Goal: Download file/media

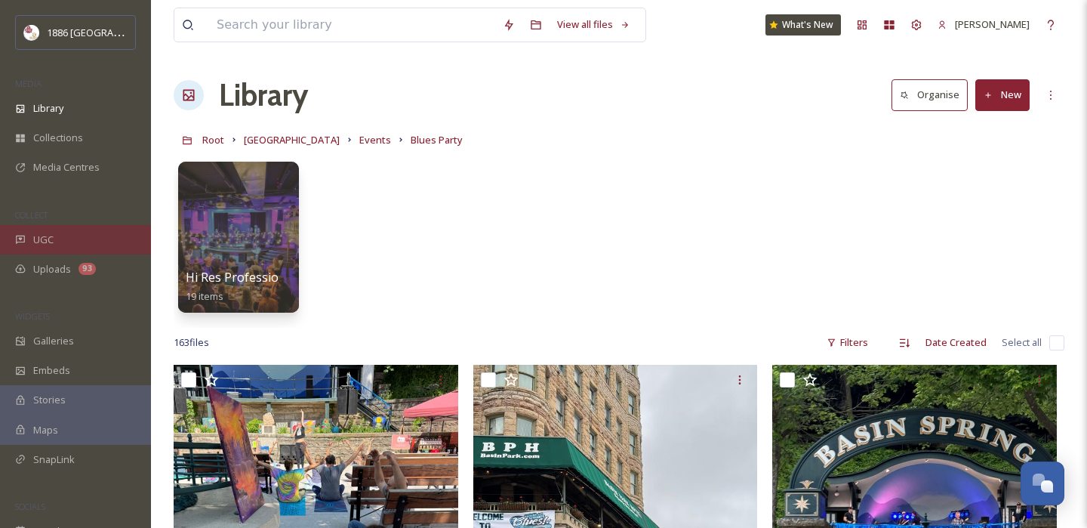
scroll to position [257, 0]
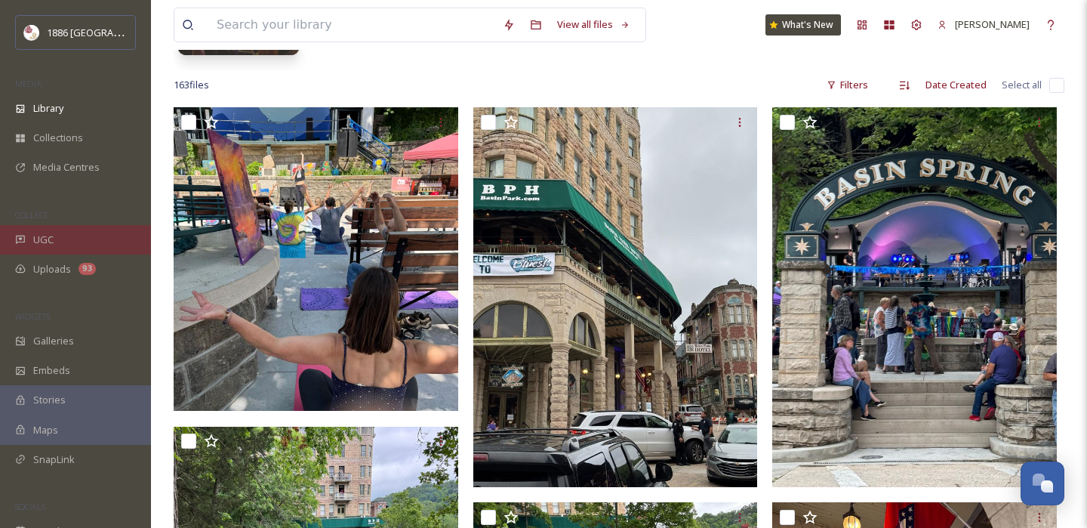
click at [84, 241] on div "UGC" at bounding box center [75, 239] width 151 height 29
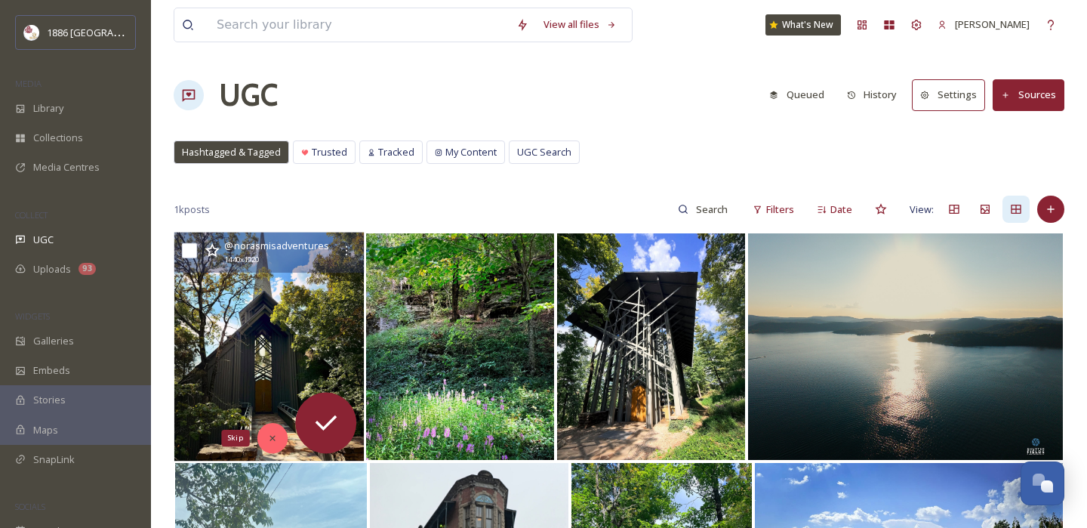
click at [271, 427] on div "Skip" at bounding box center [272, 438] width 30 height 30
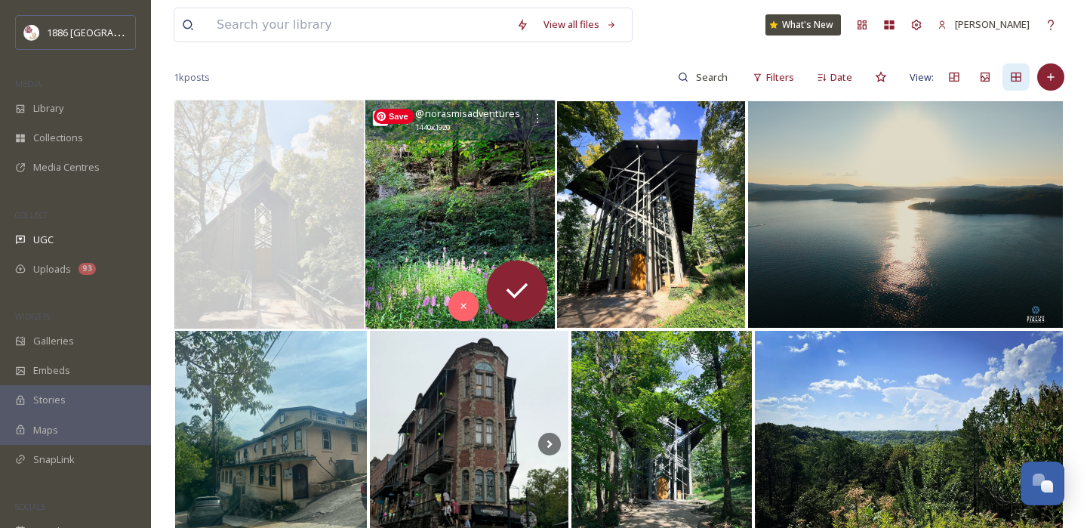
scroll to position [134, 0]
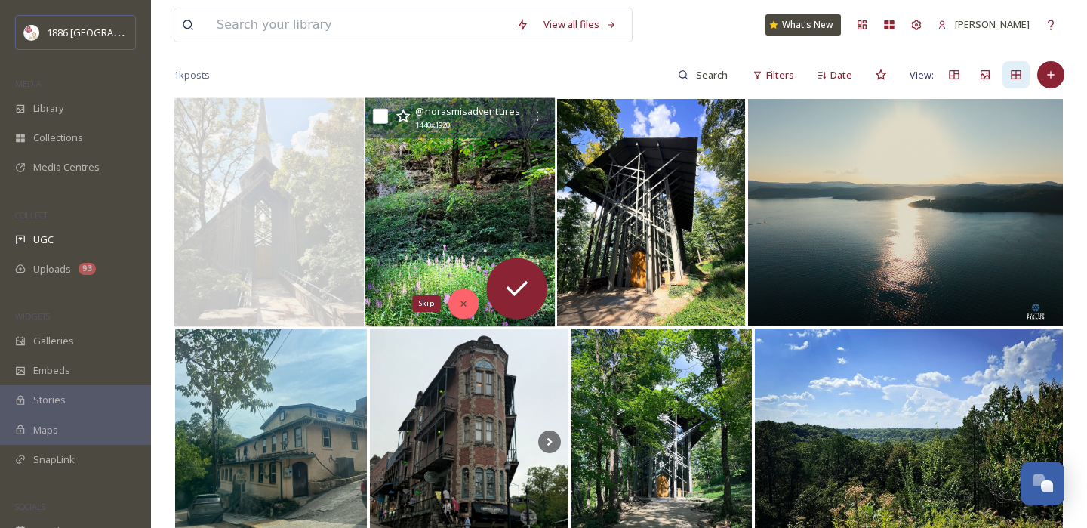
click at [466, 302] on icon at bounding box center [463, 303] width 11 height 11
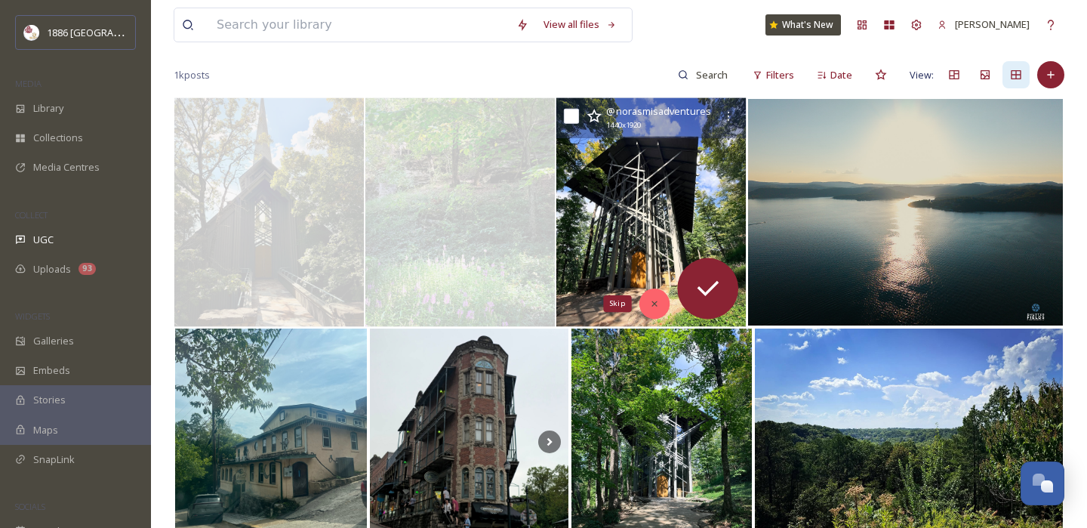
click at [659, 299] on icon at bounding box center [654, 303] width 11 height 11
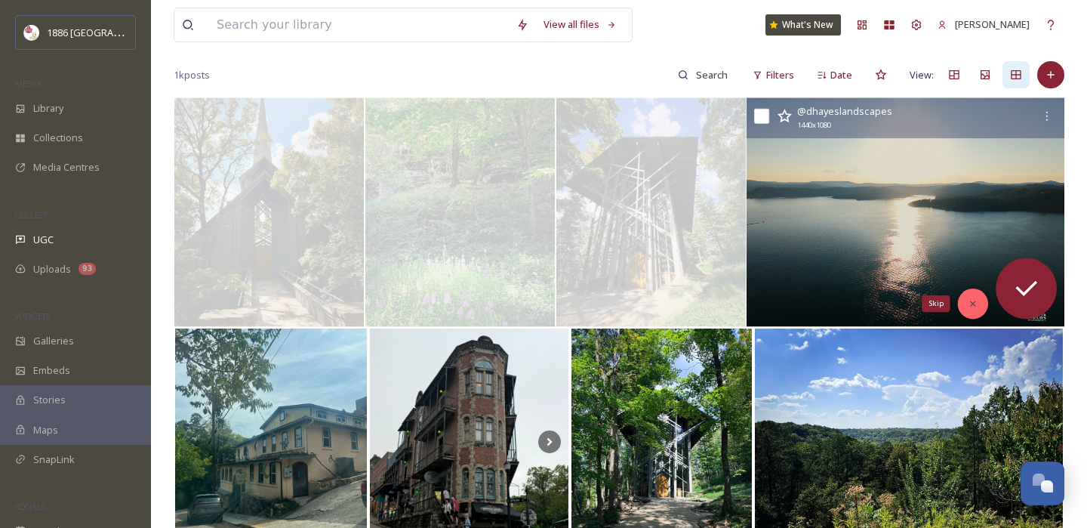
click at [967, 309] on div "Skip" at bounding box center [973, 303] width 30 height 30
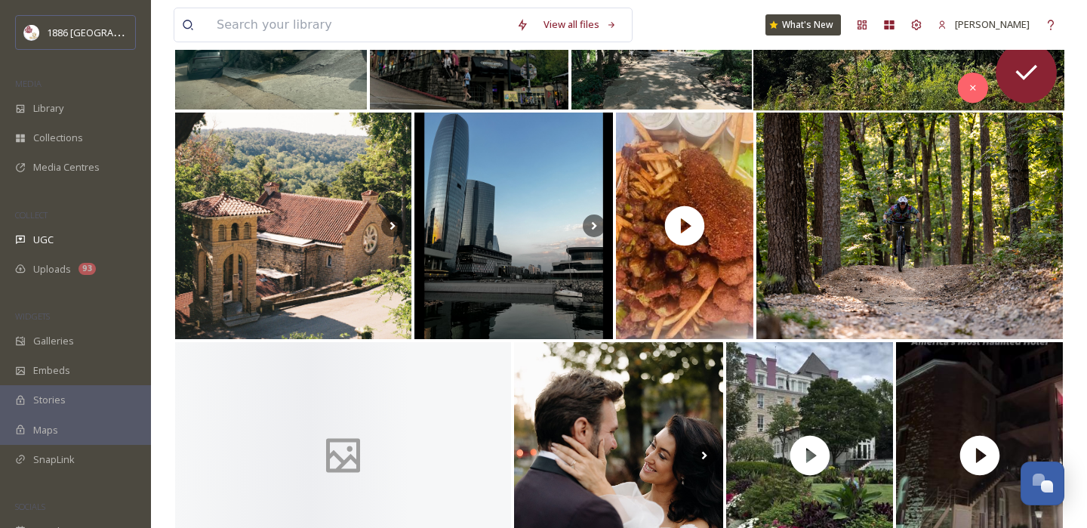
scroll to position [596, 0]
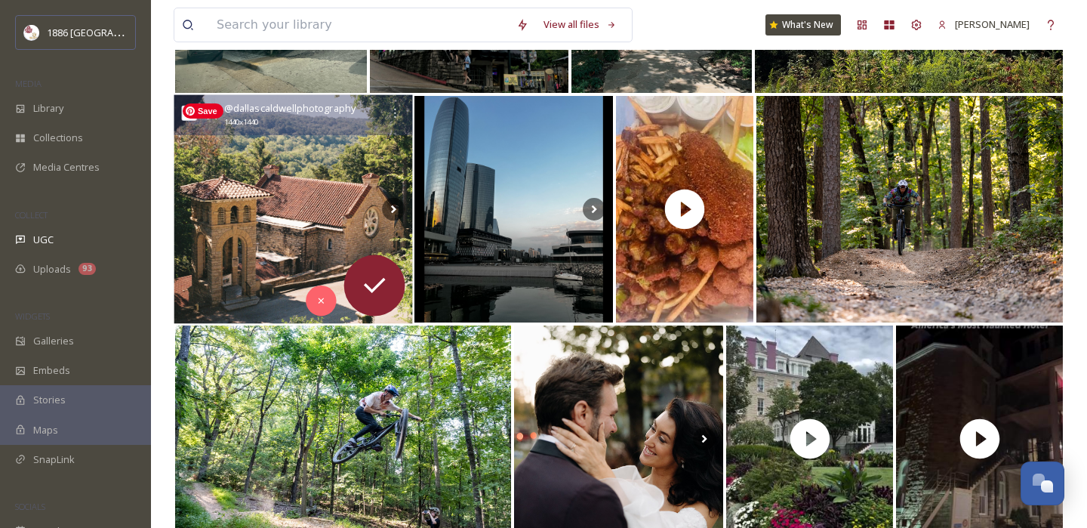
click at [295, 220] on img at bounding box center [293, 209] width 239 height 229
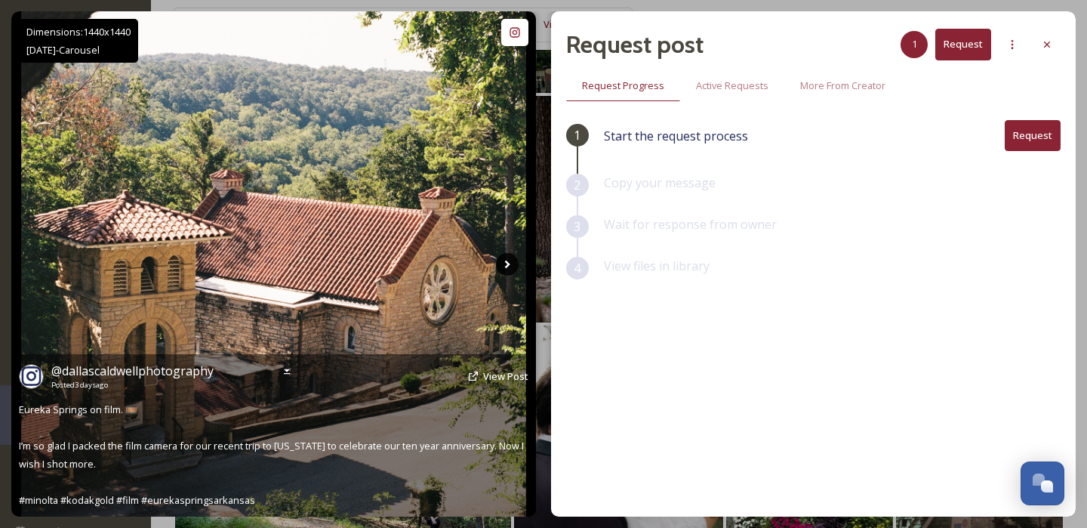
click at [508, 266] on icon at bounding box center [507, 264] width 23 height 23
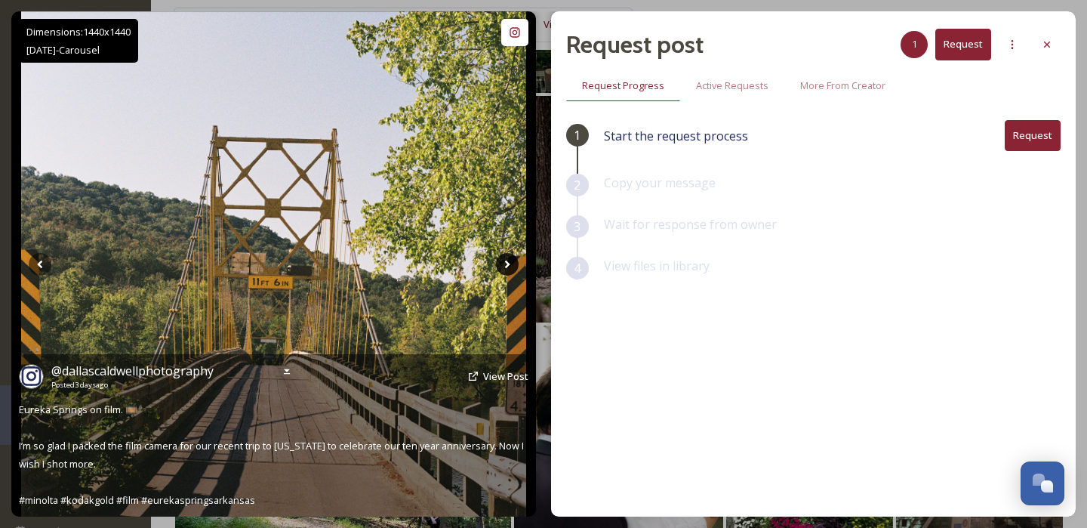
click at [506, 264] on icon at bounding box center [507, 264] width 5 height 8
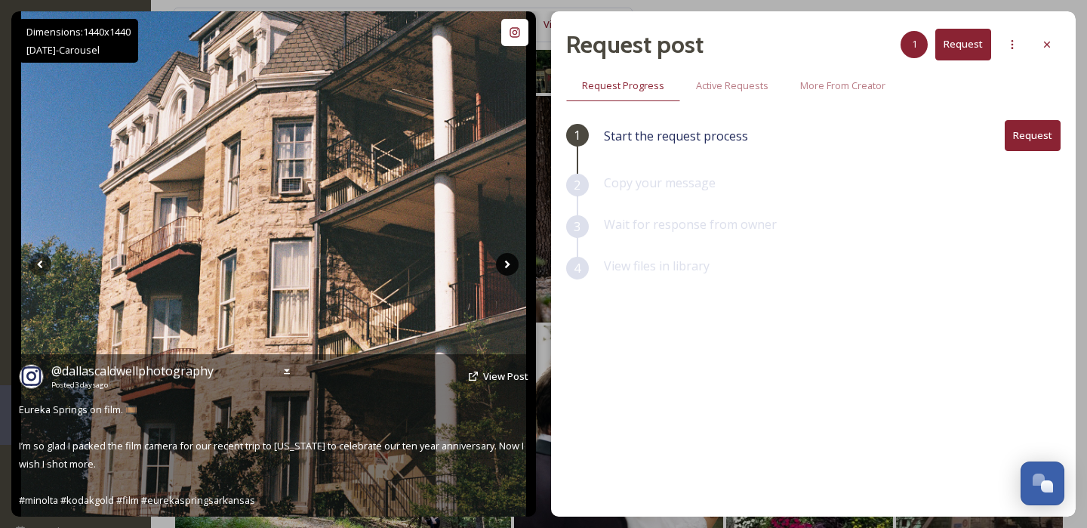
click at [507, 266] on icon at bounding box center [507, 264] width 23 height 23
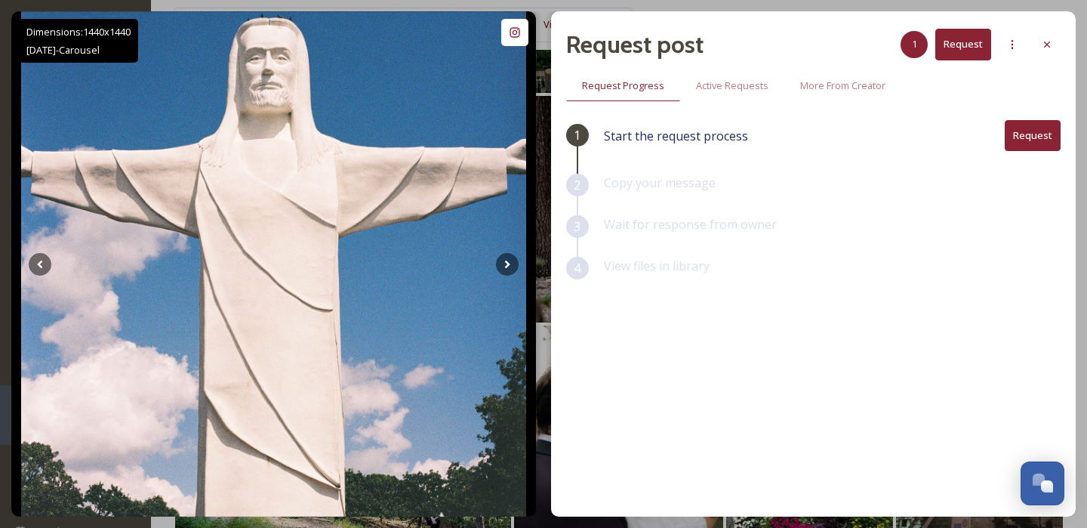
click at [1045, 26] on div "Request post 1 Request" at bounding box center [813, 44] width 494 height 36
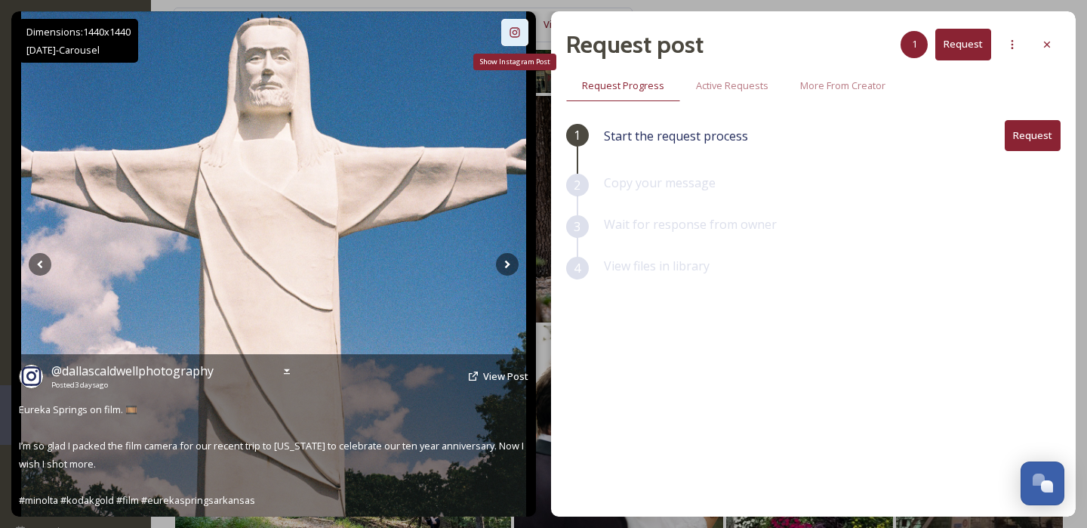
click at [516, 35] on icon at bounding box center [515, 32] width 12 height 12
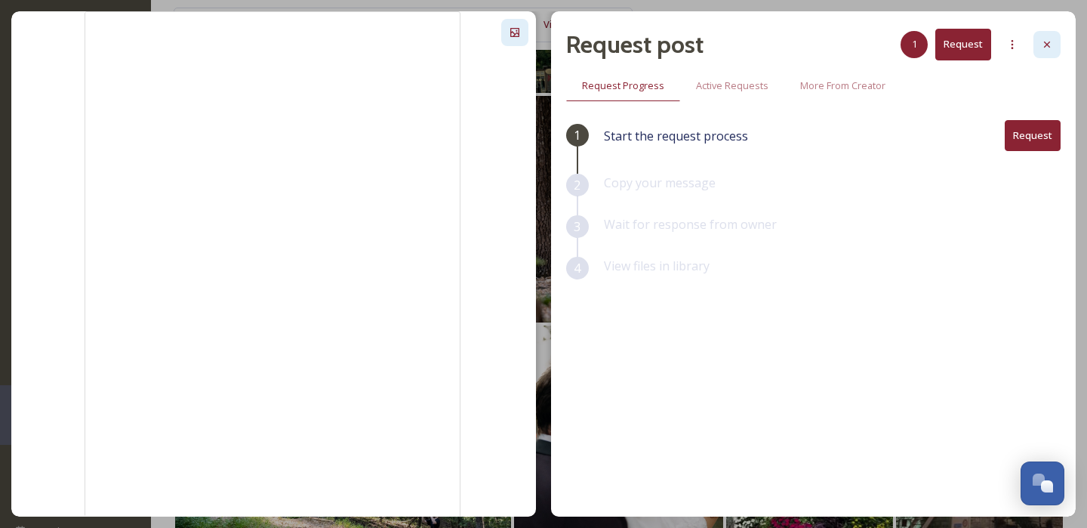
click at [1055, 54] on div at bounding box center [1046, 44] width 27 height 27
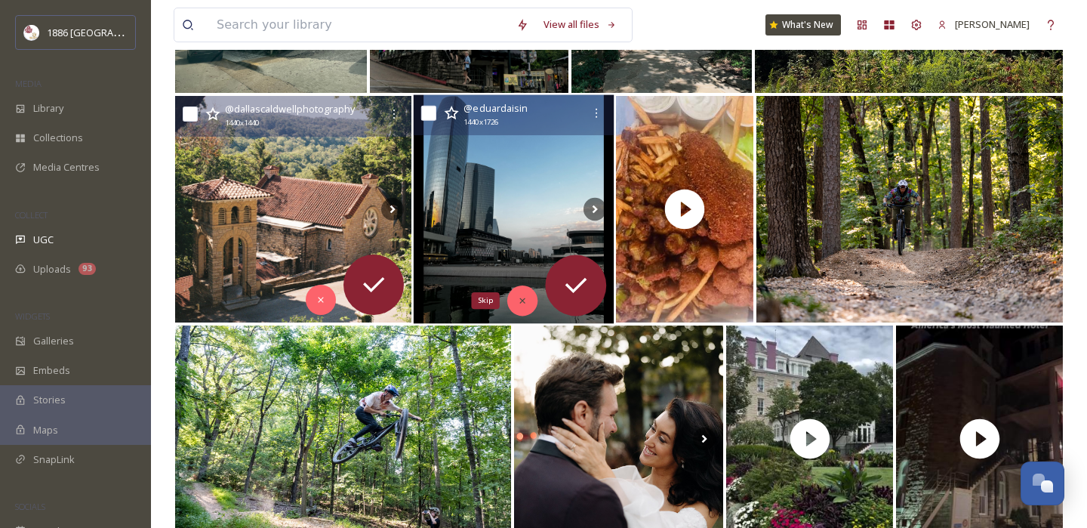
click at [529, 296] on div "Skip" at bounding box center [522, 300] width 30 height 30
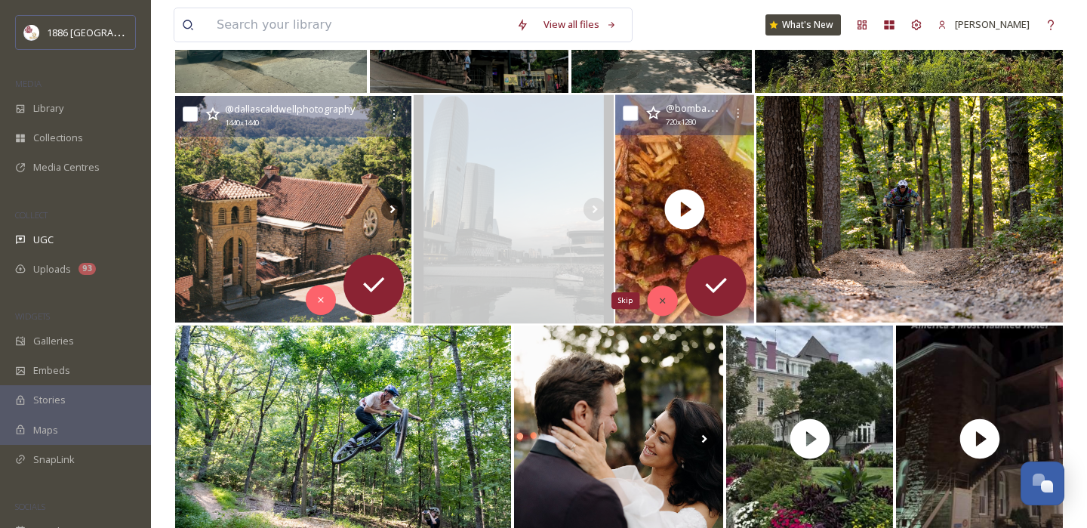
click at [666, 296] on icon at bounding box center [662, 300] width 11 height 11
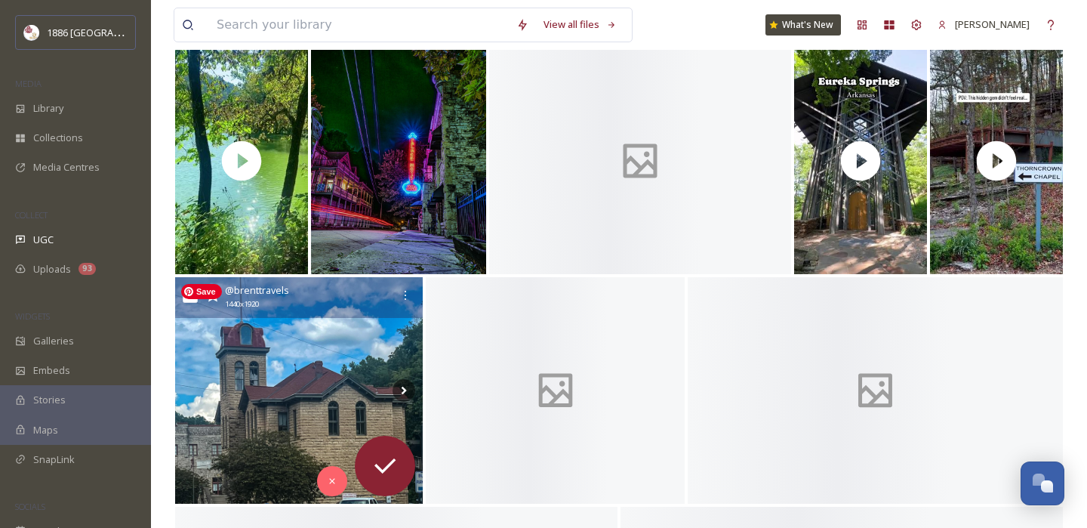
scroll to position [1562, 0]
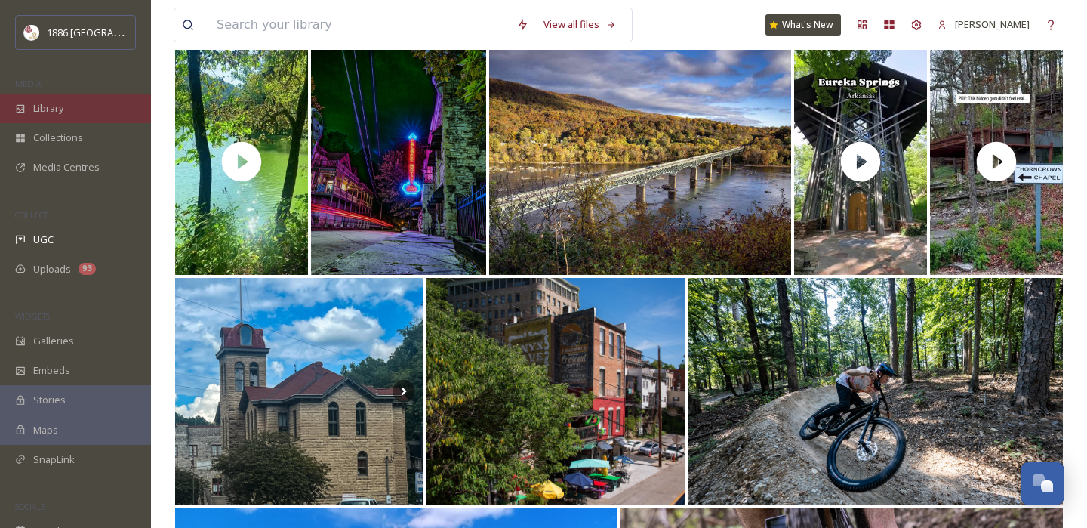
click at [63, 115] on div "Library" at bounding box center [75, 108] width 151 height 29
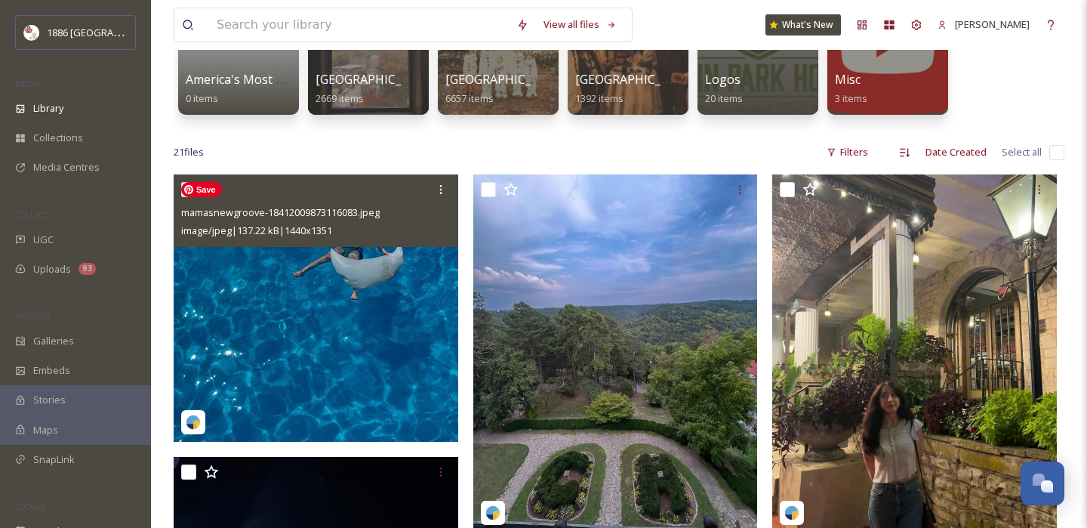
scroll to position [203, 0]
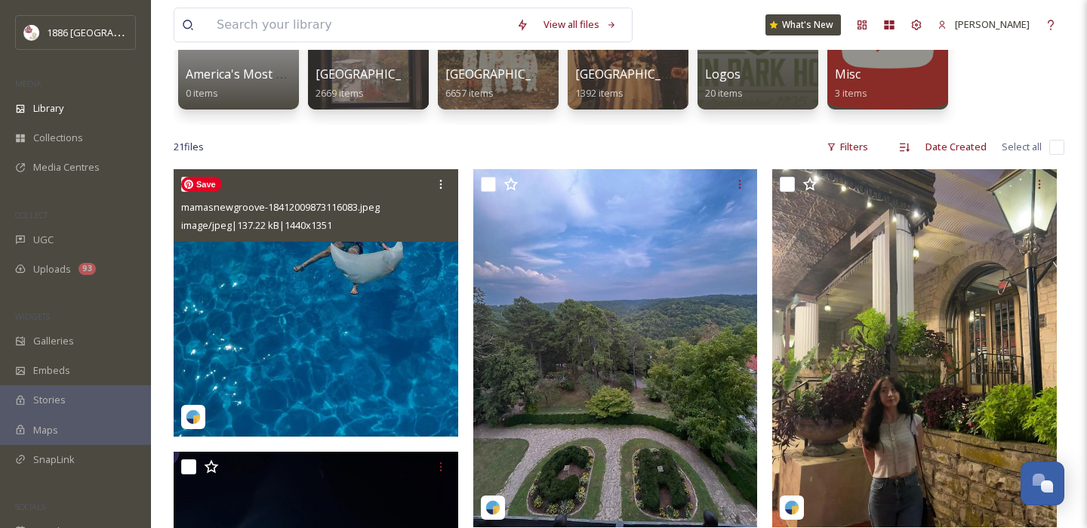
click at [354, 331] on img at bounding box center [316, 302] width 285 height 267
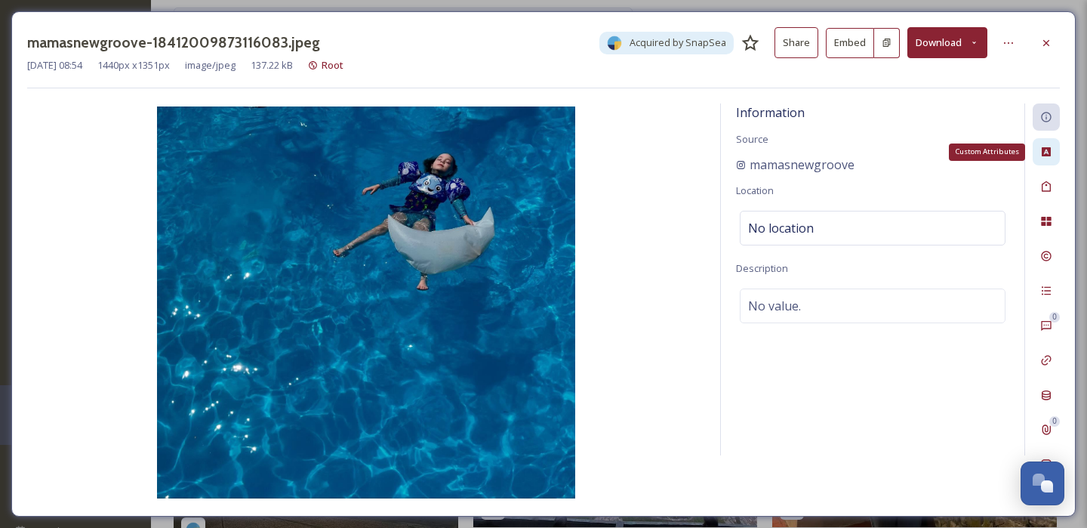
click at [1041, 159] on div "Custom Attributes" at bounding box center [1046, 151] width 27 height 27
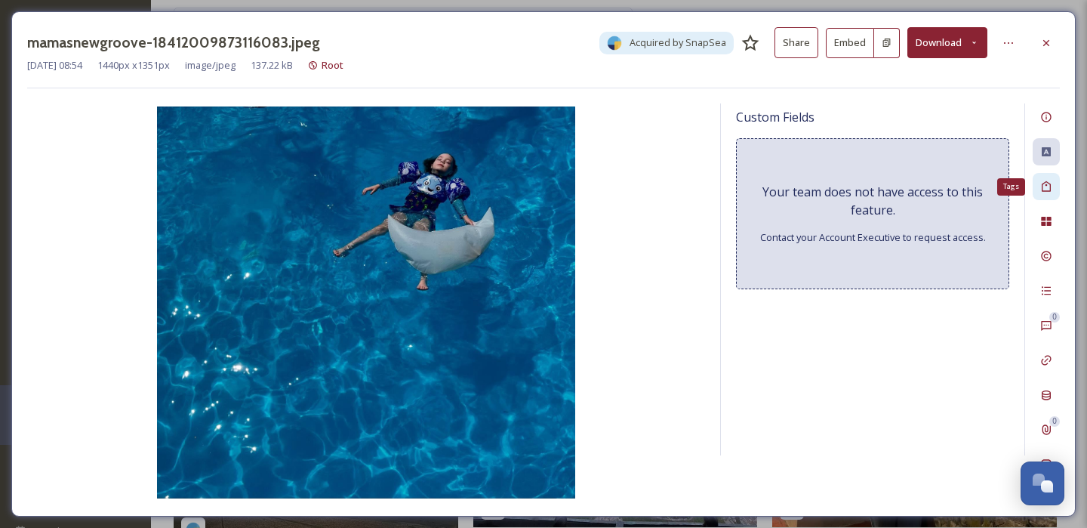
click at [1042, 189] on icon at bounding box center [1046, 186] width 9 height 11
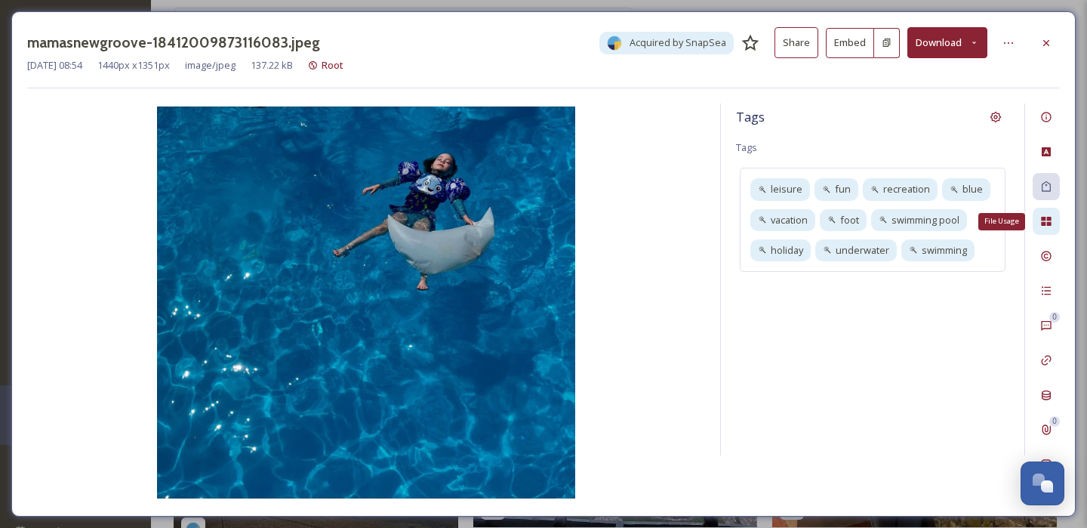
click at [1042, 213] on div "File Usage" at bounding box center [1046, 221] width 27 height 27
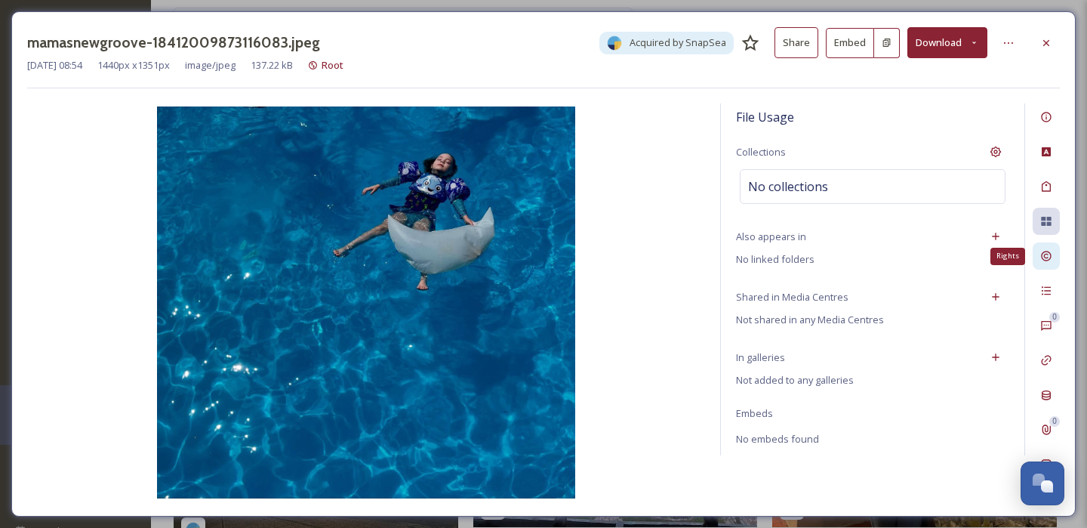
click at [1046, 245] on div "Rights" at bounding box center [1046, 255] width 27 height 27
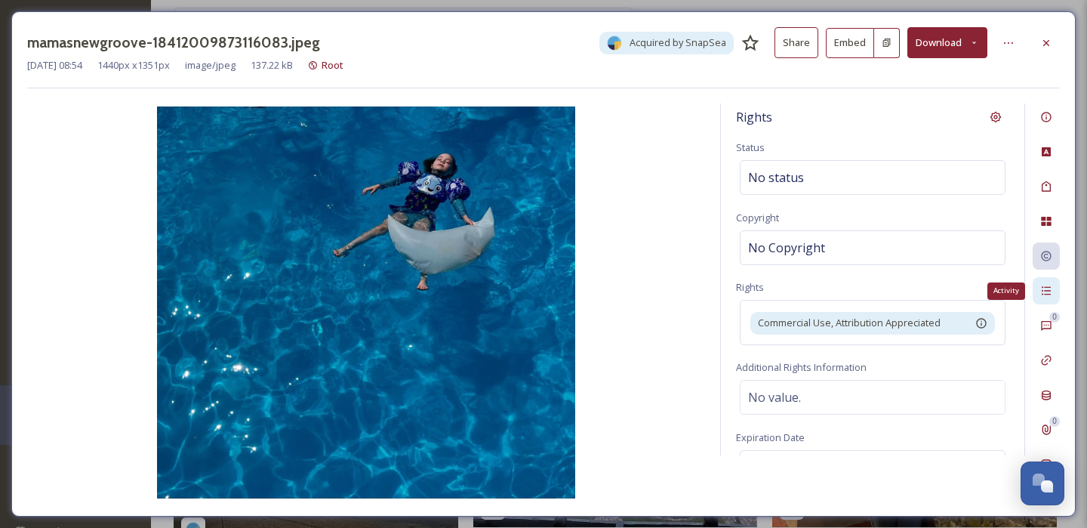
click at [1047, 282] on div "Activity" at bounding box center [1046, 290] width 27 height 27
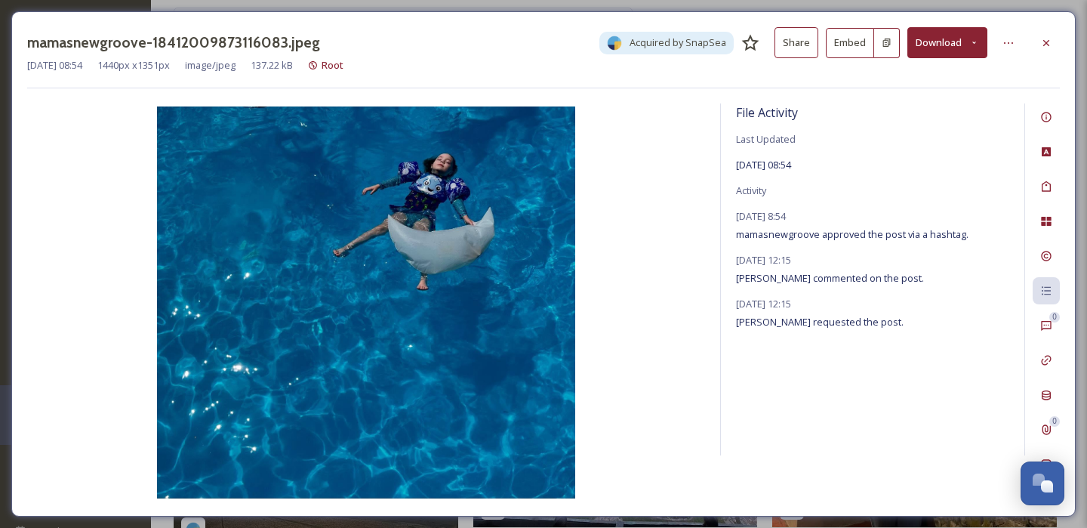
click at [861, 237] on span "mamasnewgroove approved the post via a hashtag." at bounding box center [852, 234] width 232 height 14
click at [1055, 42] on div at bounding box center [1046, 42] width 27 height 27
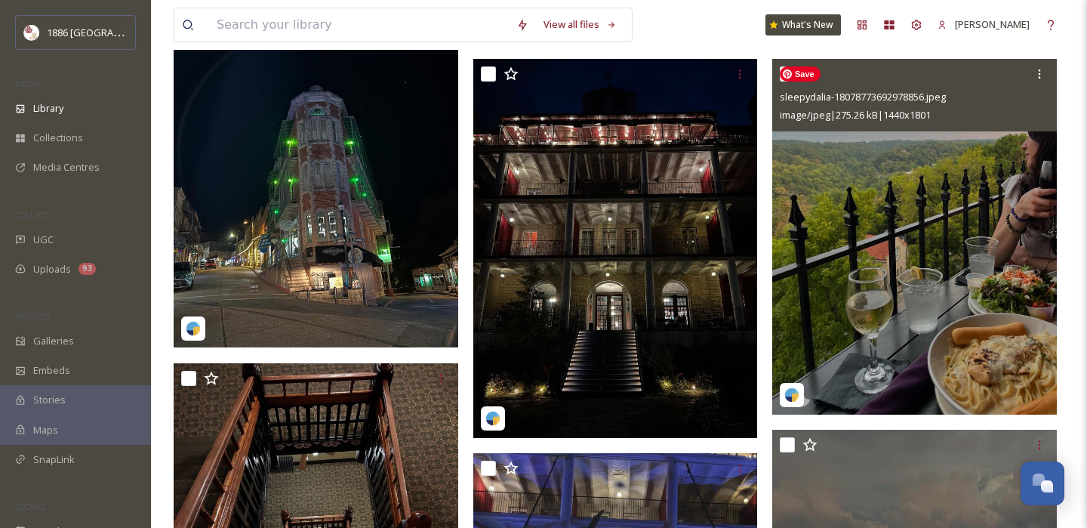
scroll to position [669, 0]
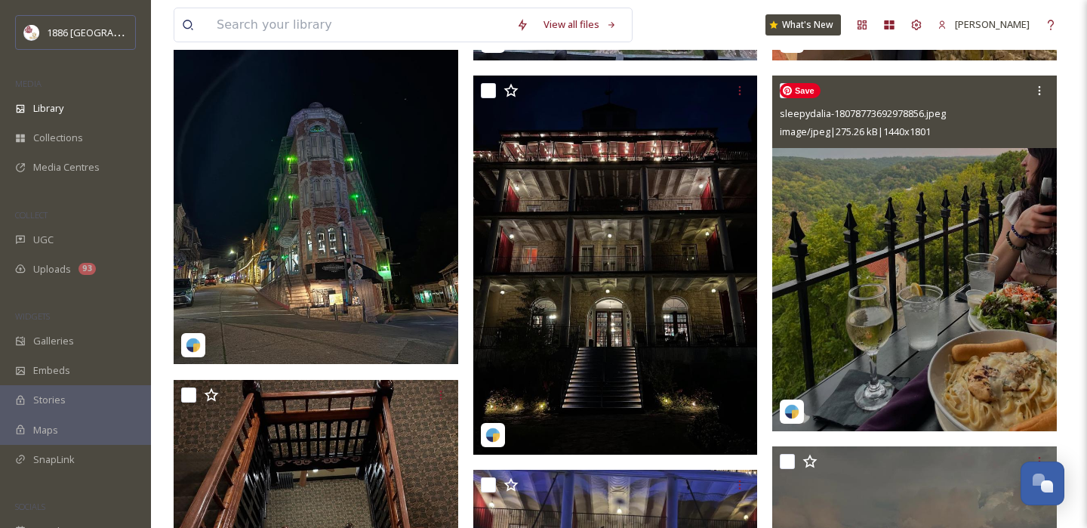
click at [967, 164] on img at bounding box center [914, 252] width 285 height 355
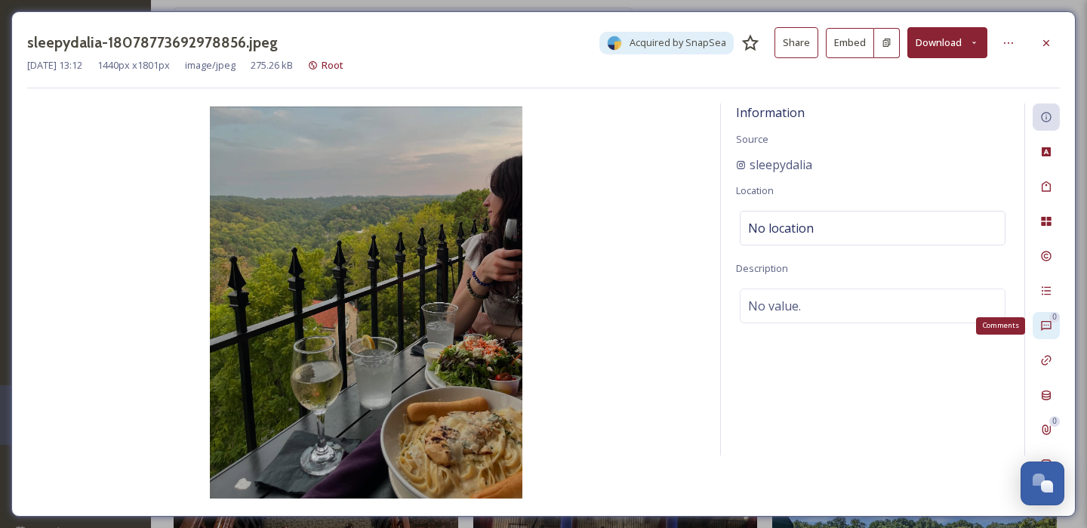
click at [1051, 326] on icon at bounding box center [1046, 326] width 10 height 10
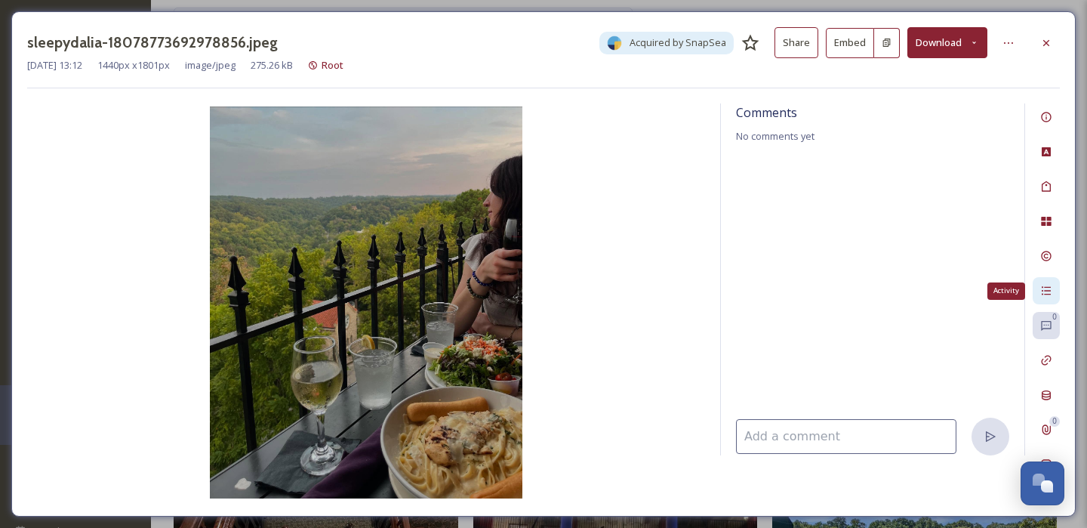
click at [1048, 292] on icon at bounding box center [1046, 291] width 12 height 12
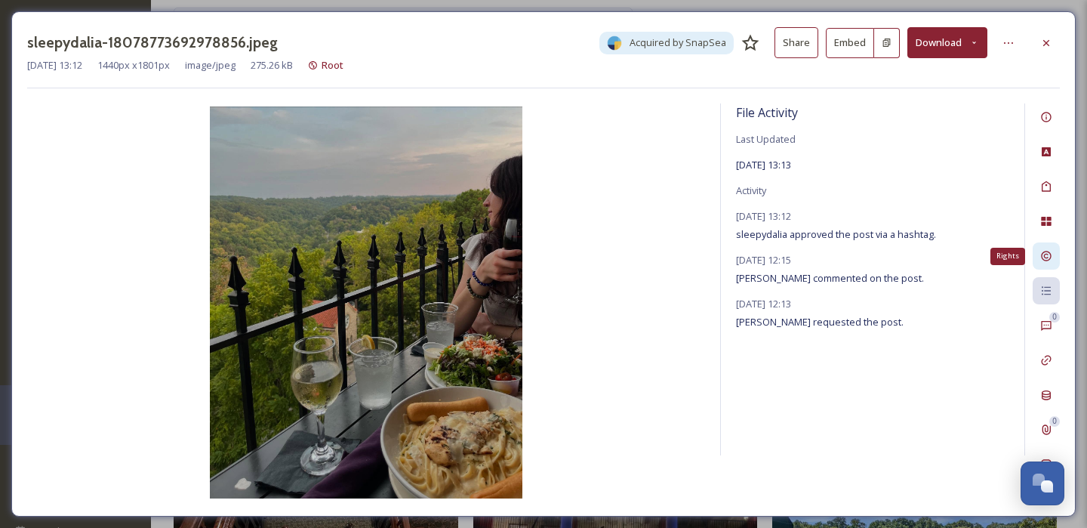
click at [1048, 260] on icon at bounding box center [1046, 256] width 12 height 12
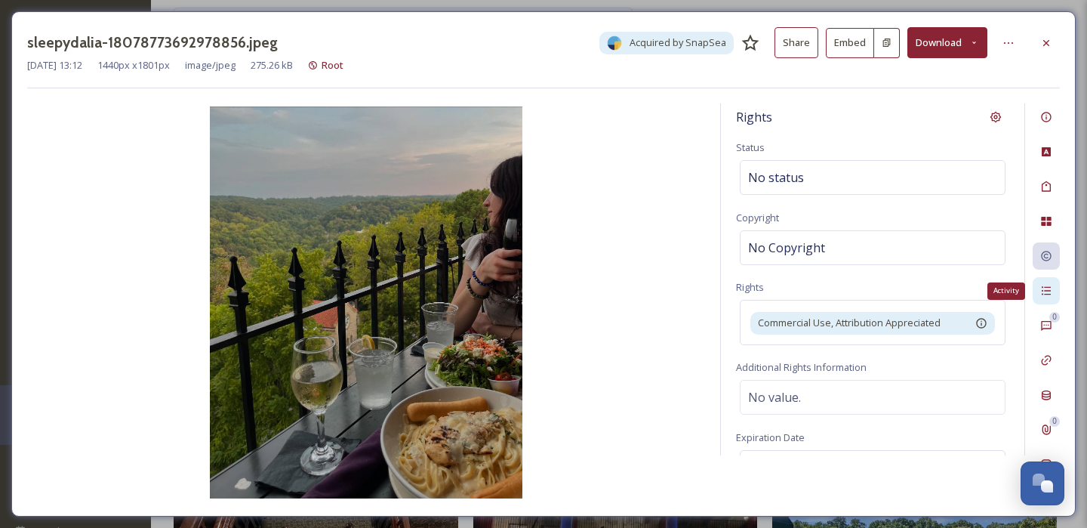
click at [1053, 292] on div "Activity" at bounding box center [1046, 290] width 27 height 27
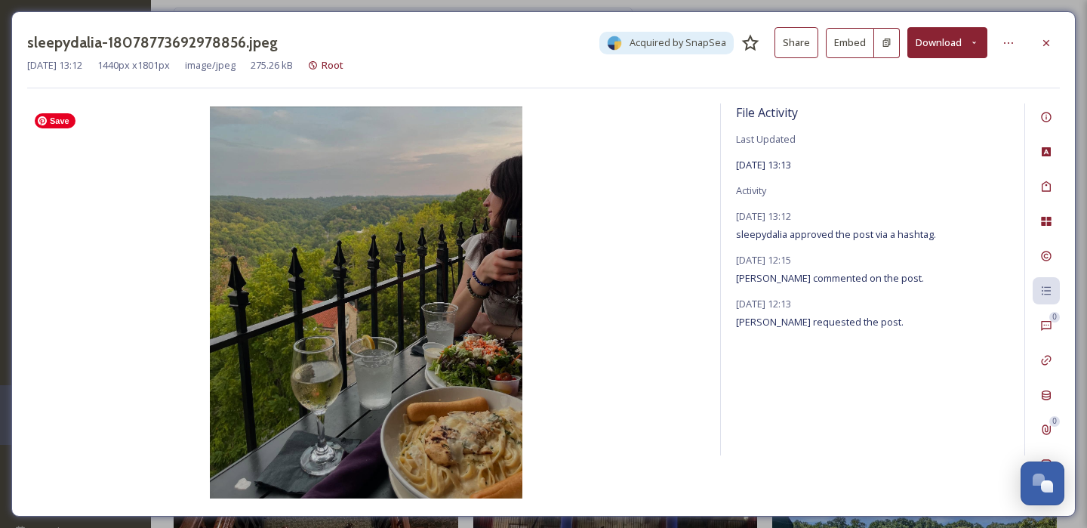
click at [404, 267] on img at bounding box center [366, 302] width 678 height 392
click at [1051, 46] on icon at bounding box center [1046, 43] width 12 height 12
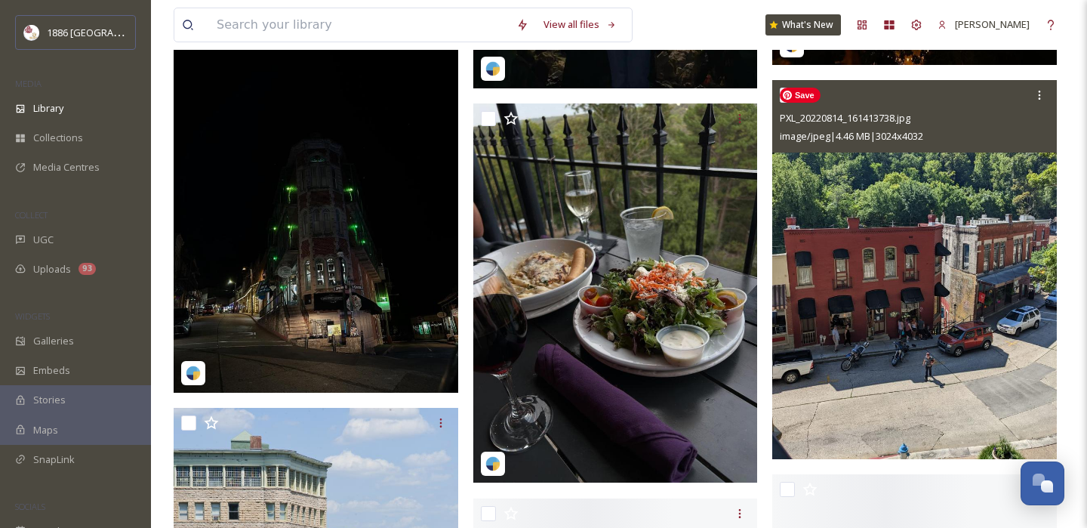
scroll to position [1437, 0]
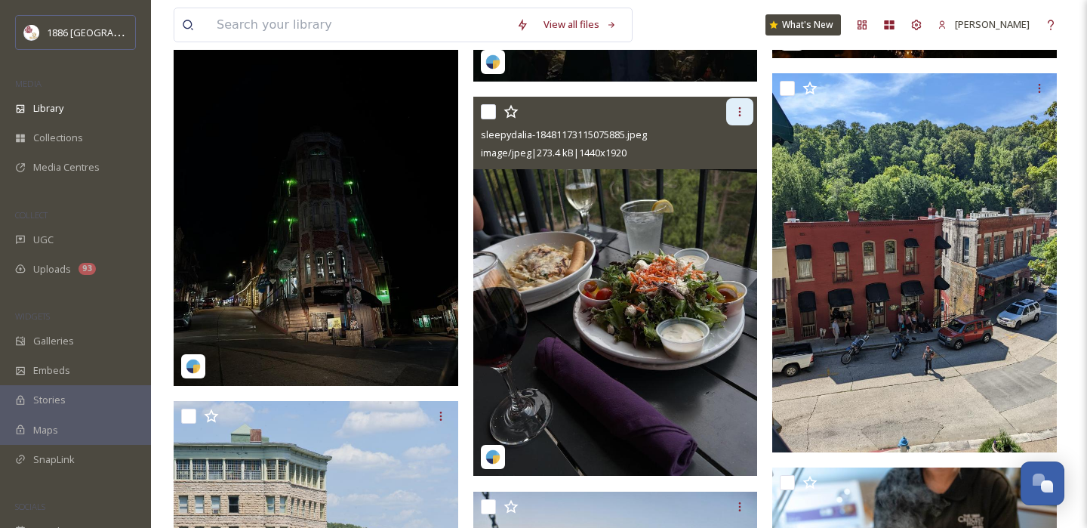
click at [737, 114] on icon at bounding box center [740, 112] width 12 height 12
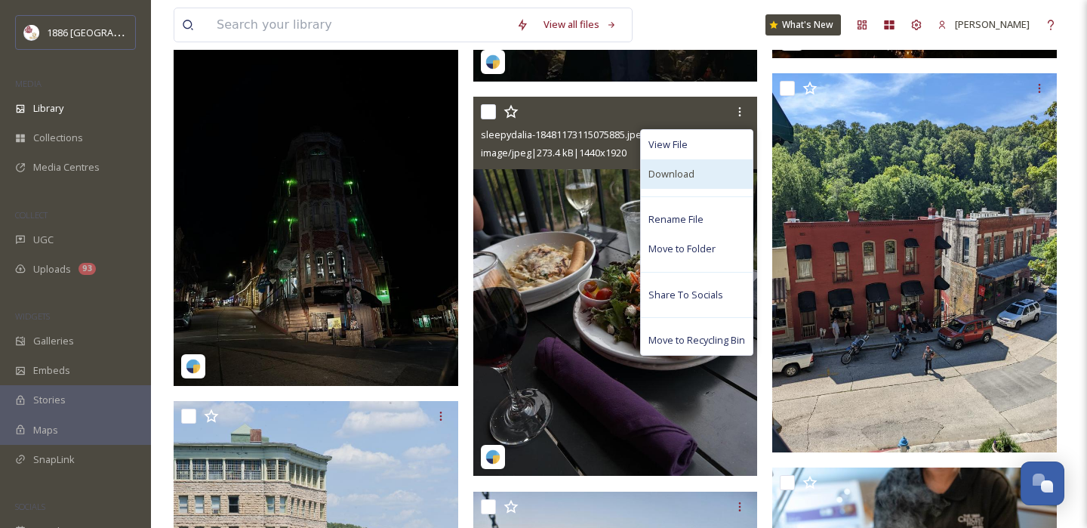
click at [705, 175] on div "Download" at bounding box center [697, 173] width 112 height 29
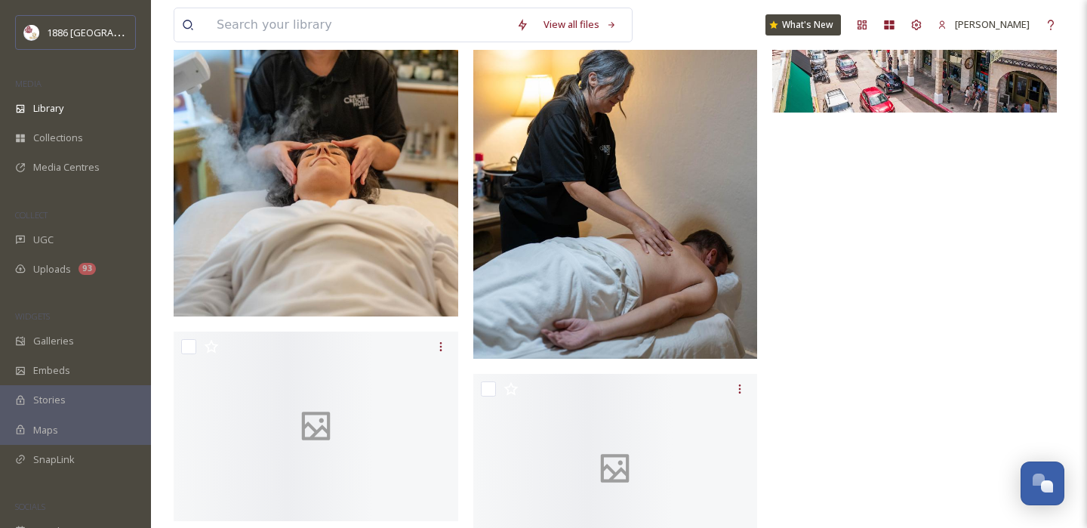
scroll to position [2452, 0]
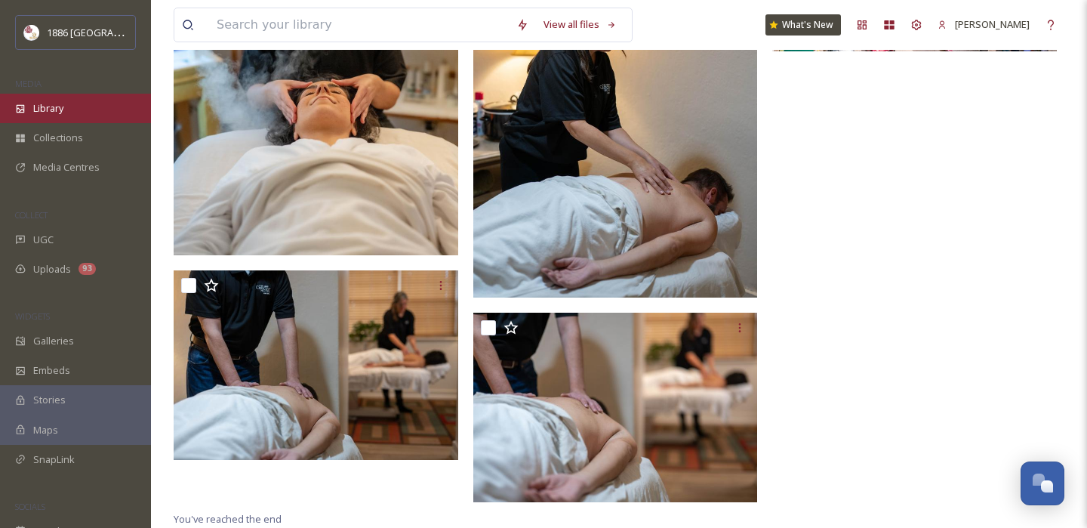
click at [47, 109] on span "Library" at bounding box center [48, 108] width 30 height 14
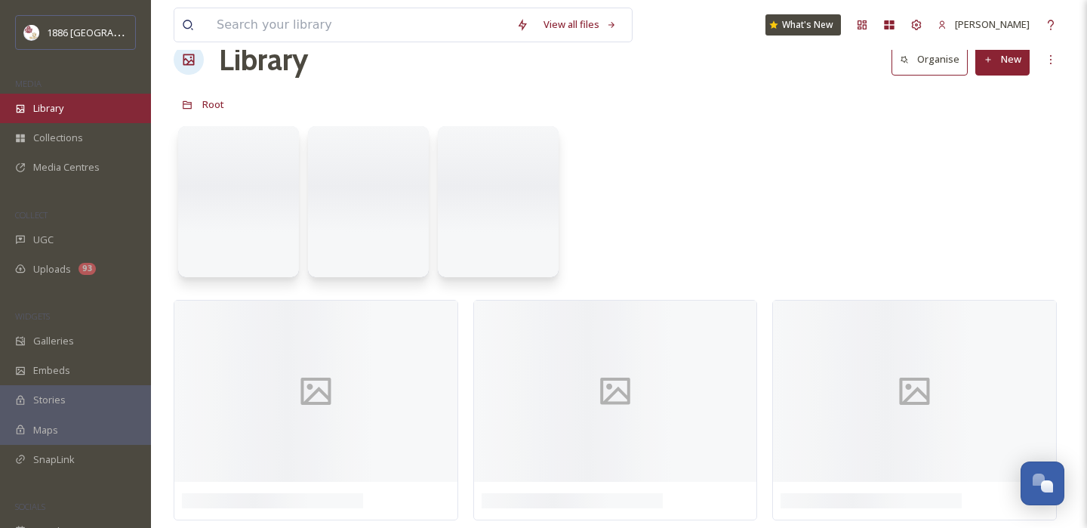
scroll to position [0, 0]
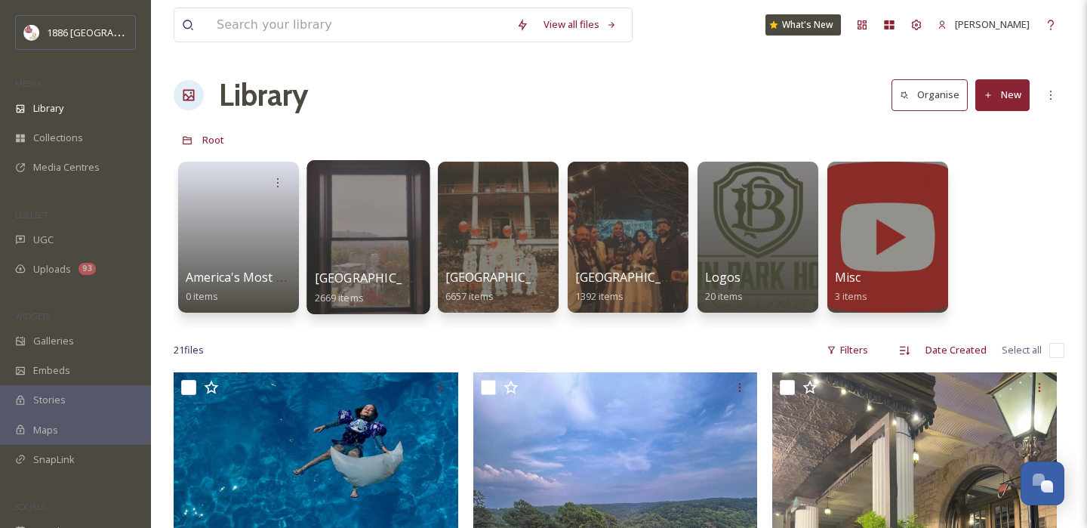
click at [391, 271] on span "Basin Park Hotel" at bounding box center [377, 277] width 124 height 17
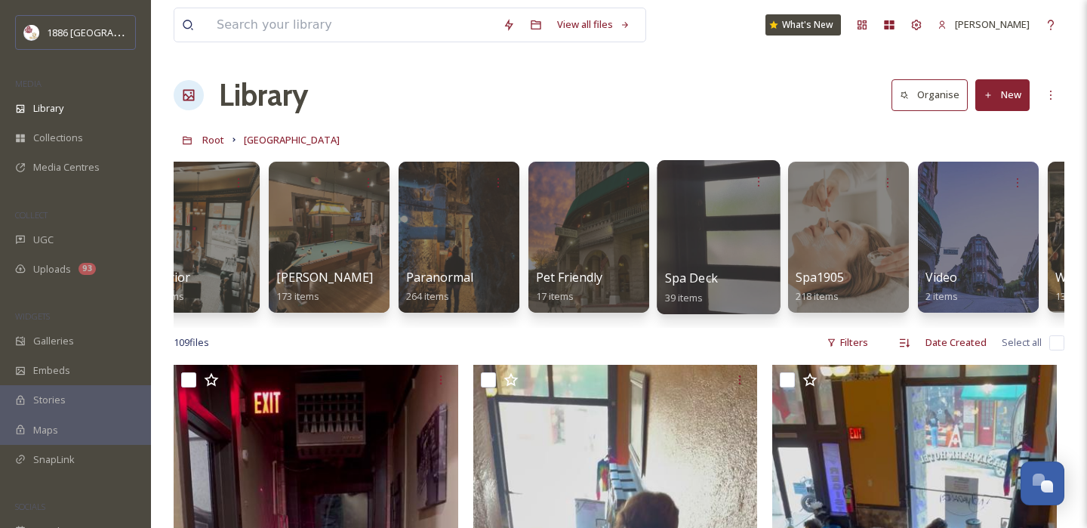
scroll to position [1, 0]
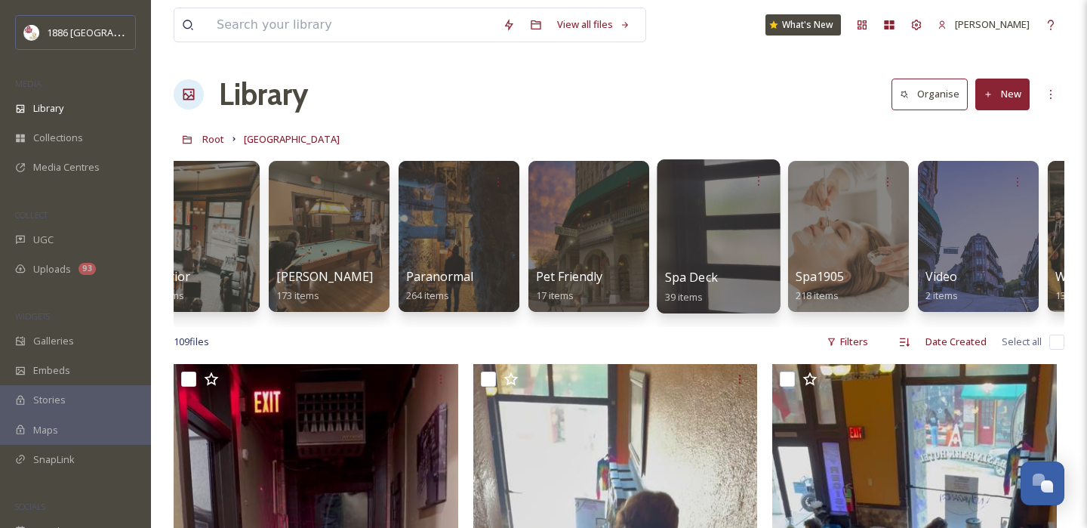
click at [710, 275] on span "Spa Deck" at bounding box center [691, 277] width 53 height 17
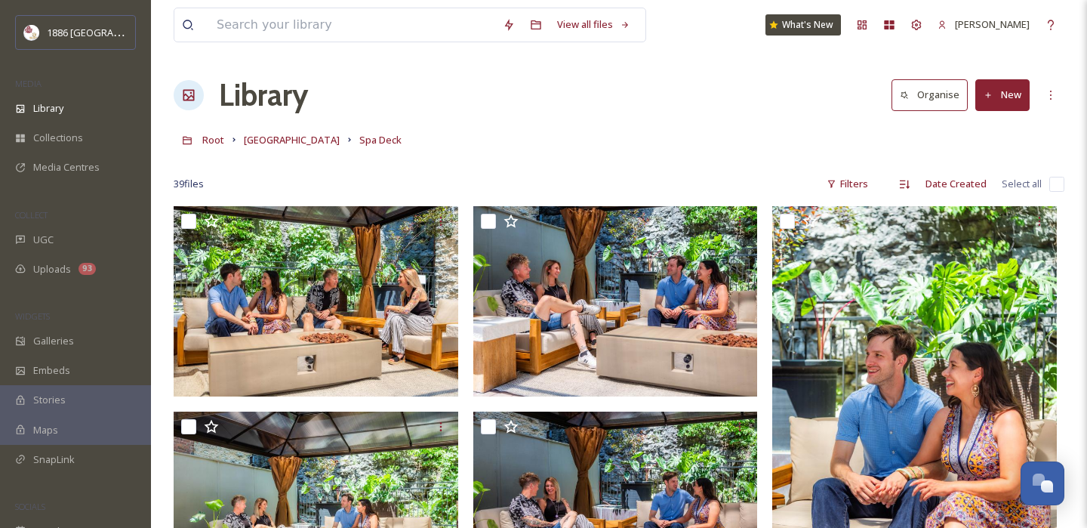
drag, startPoint x: 287, startPoint y: 136, endPoint x: 415, endPoint y: 194, distance: 140.9
click at [287, 136] on span "Basin Park Hotel" at bounding box center [292, 140] width 96 height 14
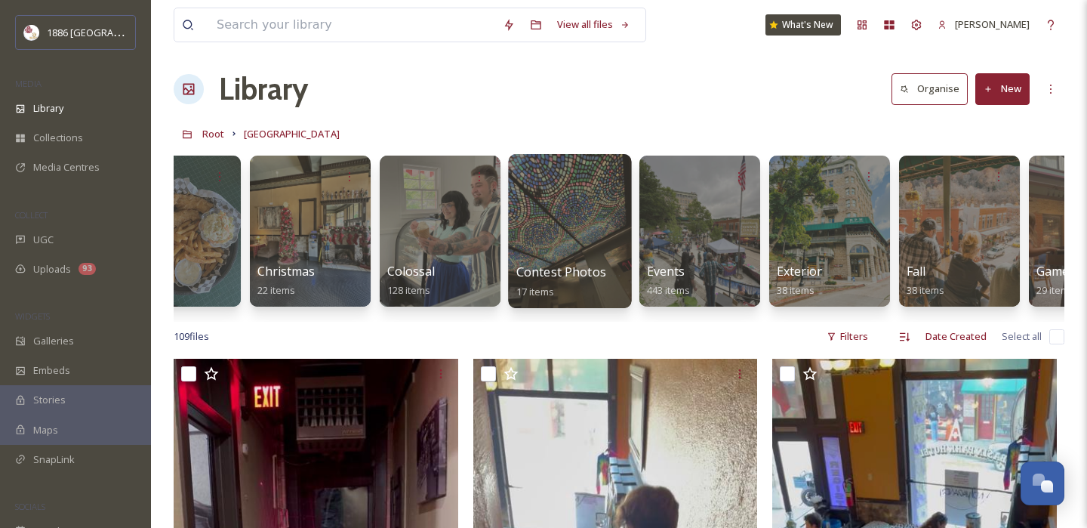
scroll to position [0, 203]
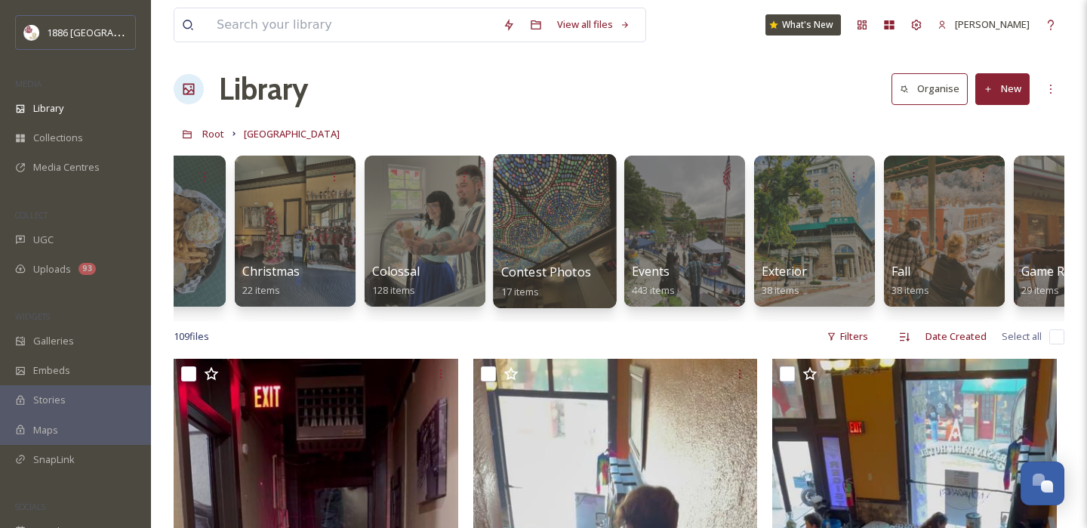
click at [534, 285] on span "17 items" at bounding box center [520, 291] width 38 height 14
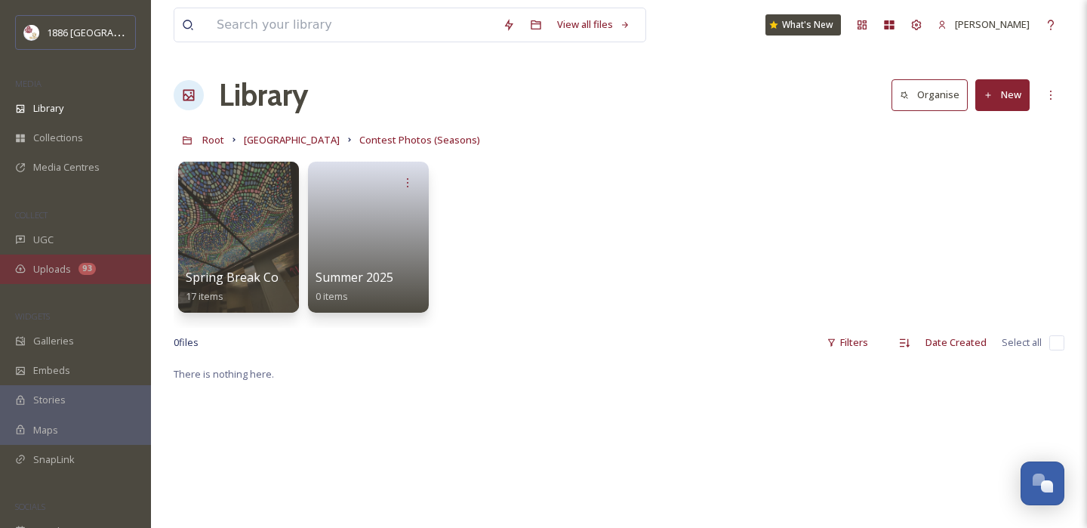
click at [69, 263] on span "Uploads" at bounding box center [52, 269] width 38 height 14
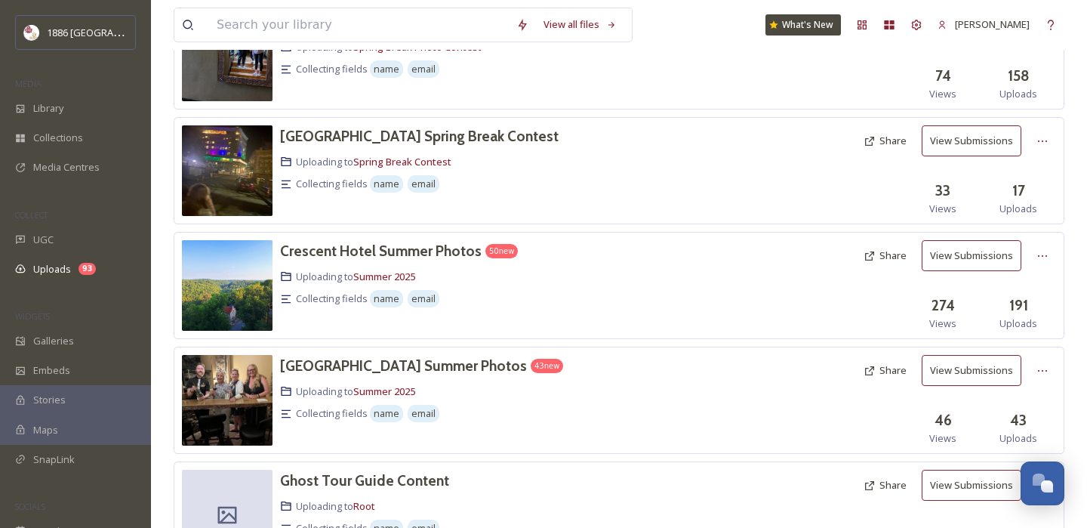
scroll to position [142, 0]
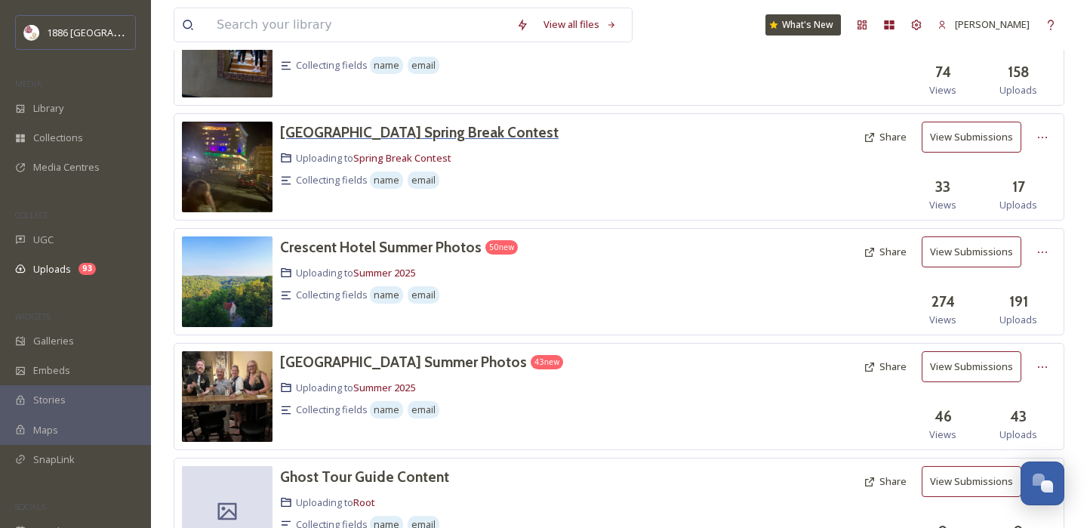
click at [490, 131] on h3 "[GEOGRAPHIC_DATA] Spring Break Contest" at bounding box center [419, 132] width 279 height 18
click at [390, 362] on h3 "Basin Park Hotel Summer Photos" at bounding box center [403, 361] width 247 height 18
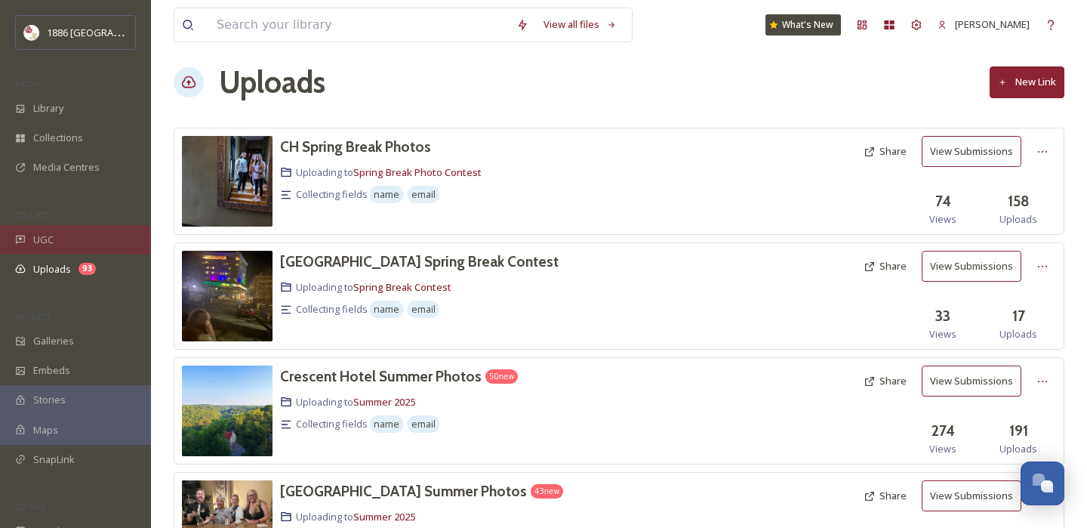
scroll to position [0, 0]
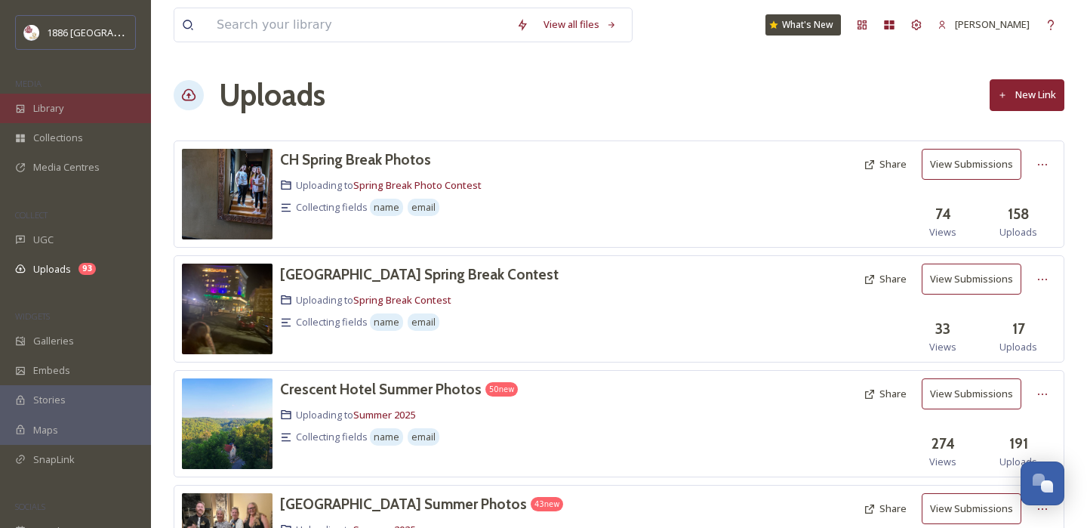
click at [74, 100] on div "Library" at bounding box center [75, 108] width 151 height 29
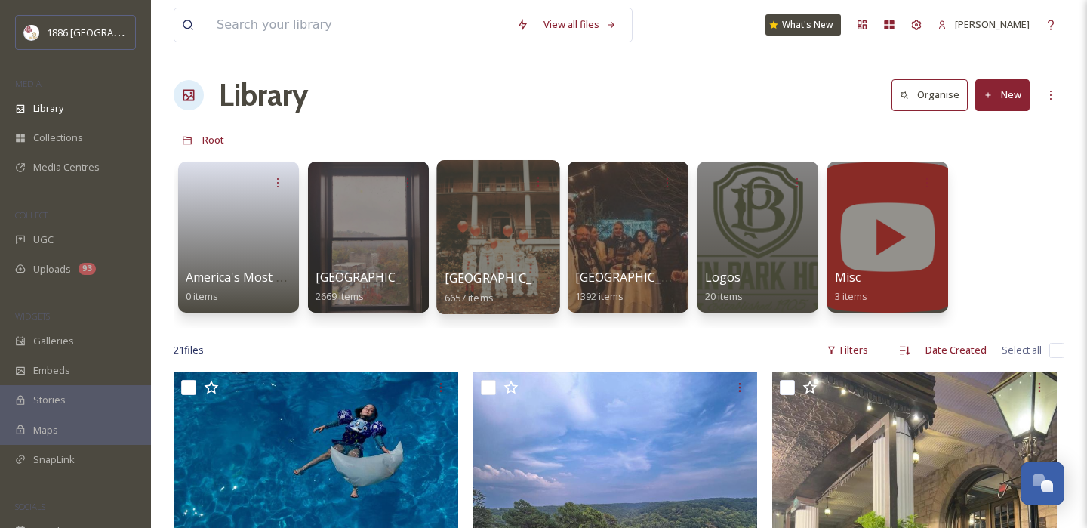
click at [491, 279] on span "Crescent Hotel" at bounding box center [507, 277] width 124 height 17
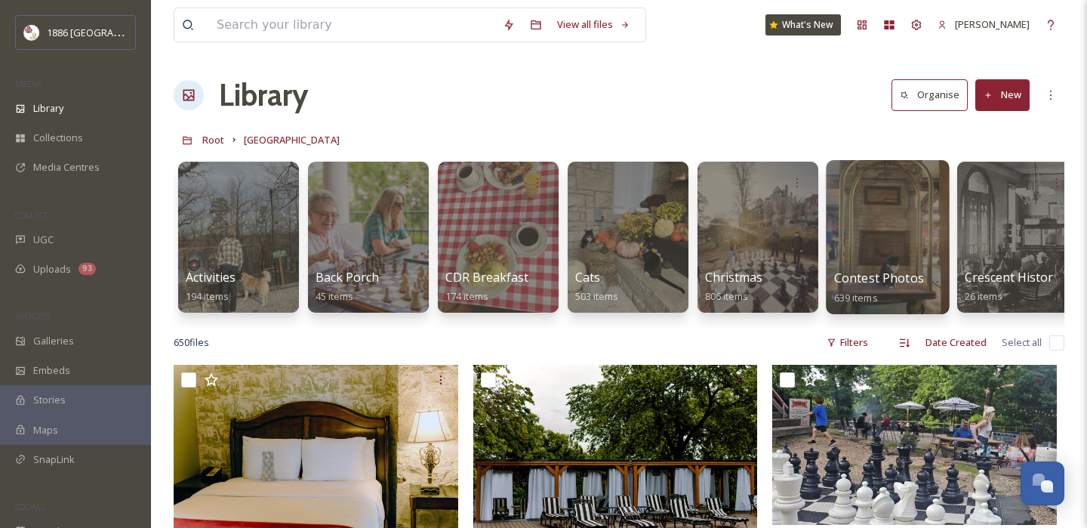
click at [882, 260] on div at bounding box center [887, 237] width 123 height 154
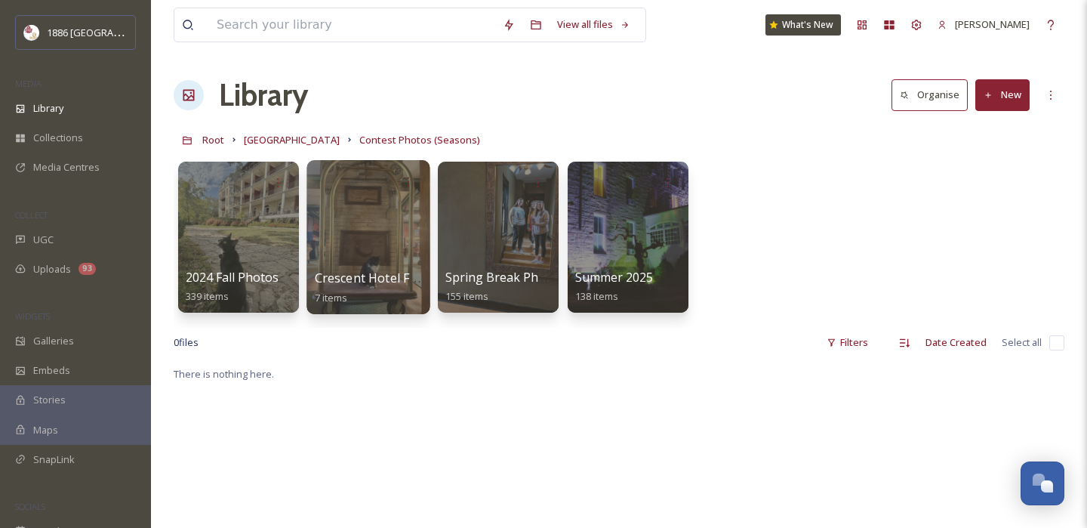
click at [387, 275] on span "Crescent Hotel Fall Photos" at bounding box center [391, 277] width 152 height 17
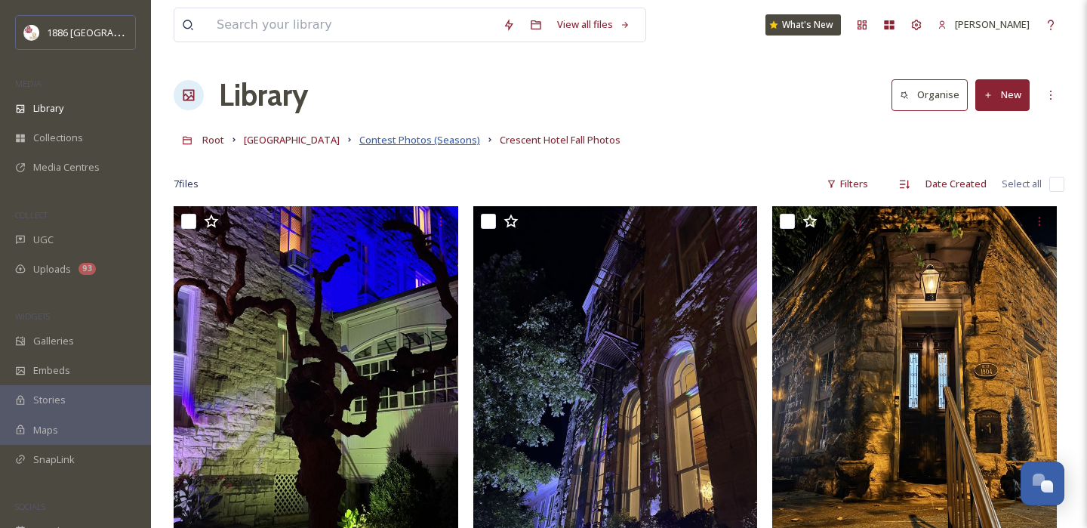
click at [423, 138] on span "Contest Photos (Seasons)" at bounding box center [419, 140] width 121 height 14
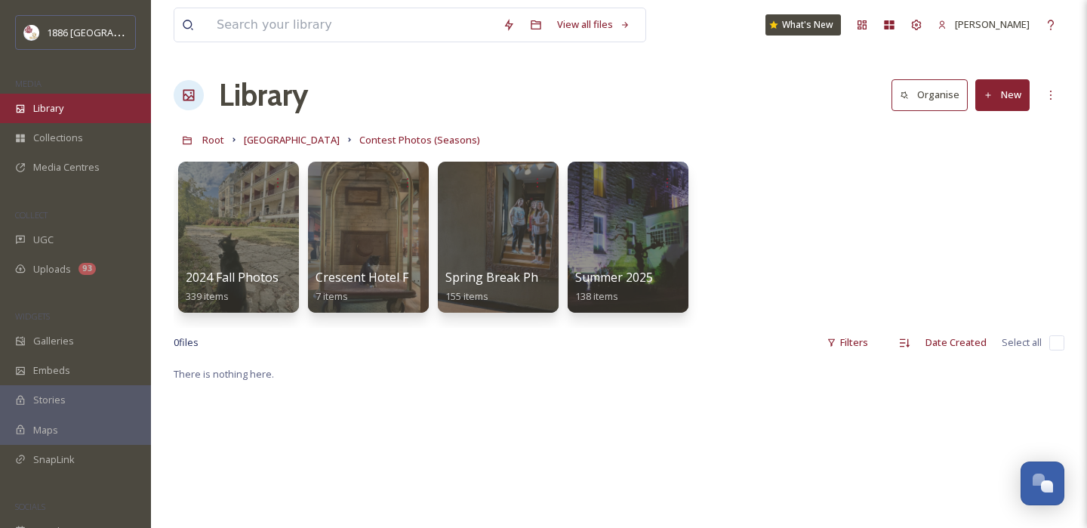
click at [55, 118] on div "Library" at bounding box center [75, 108] width 151 height 29
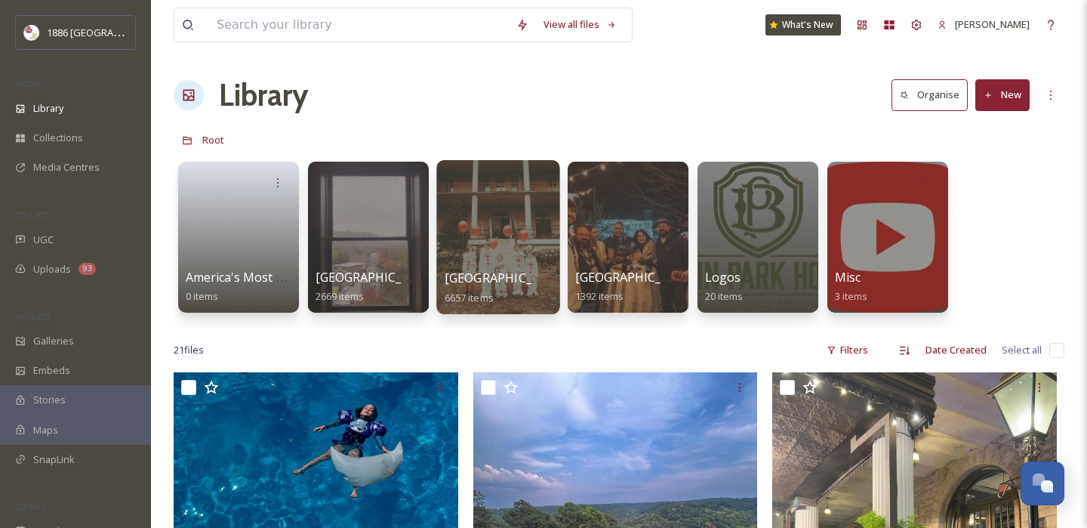
click at [485, 292] on span "6657 items" at bounding box center [469, 297] width 49 height 14
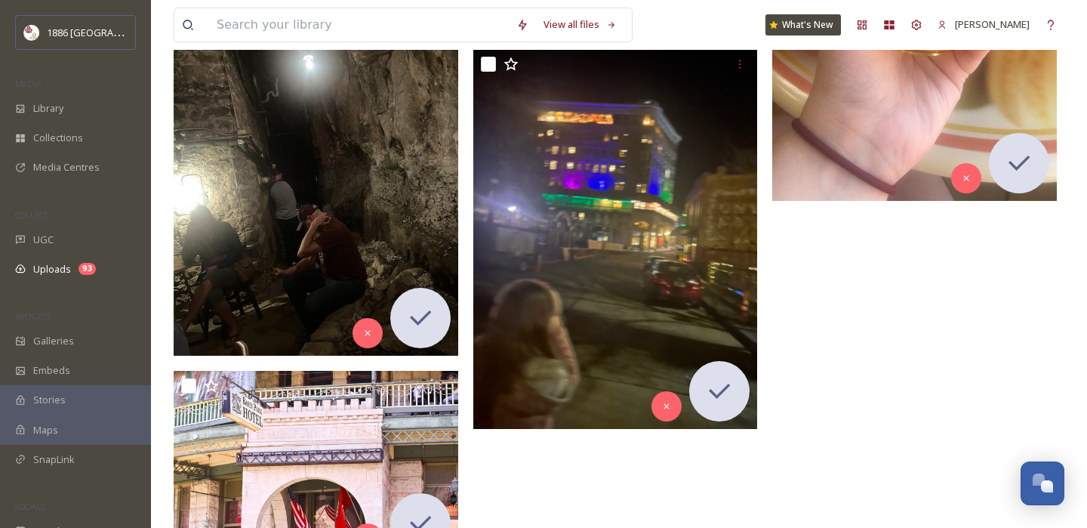
scroll to position [2070, 0]
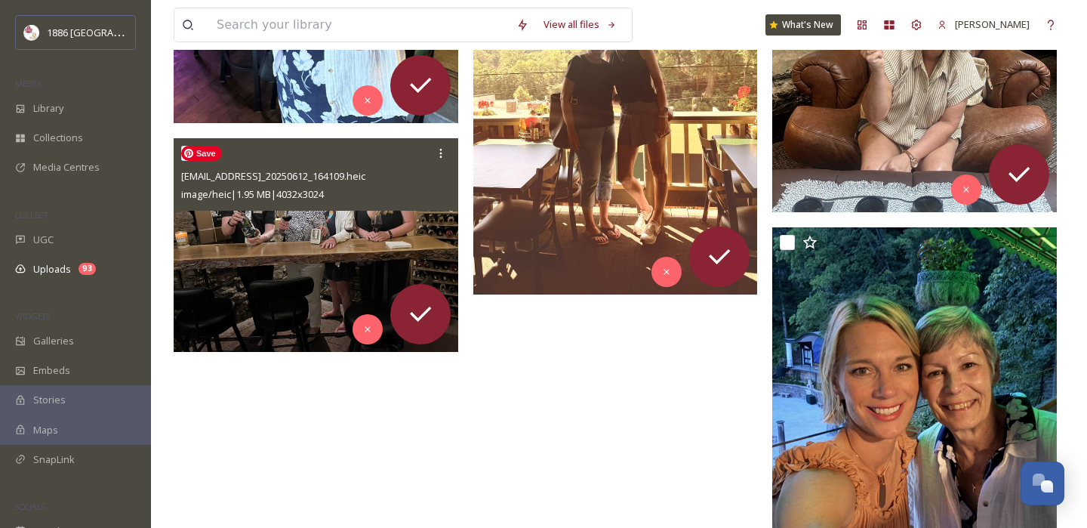
scroll to position [4870, 0]
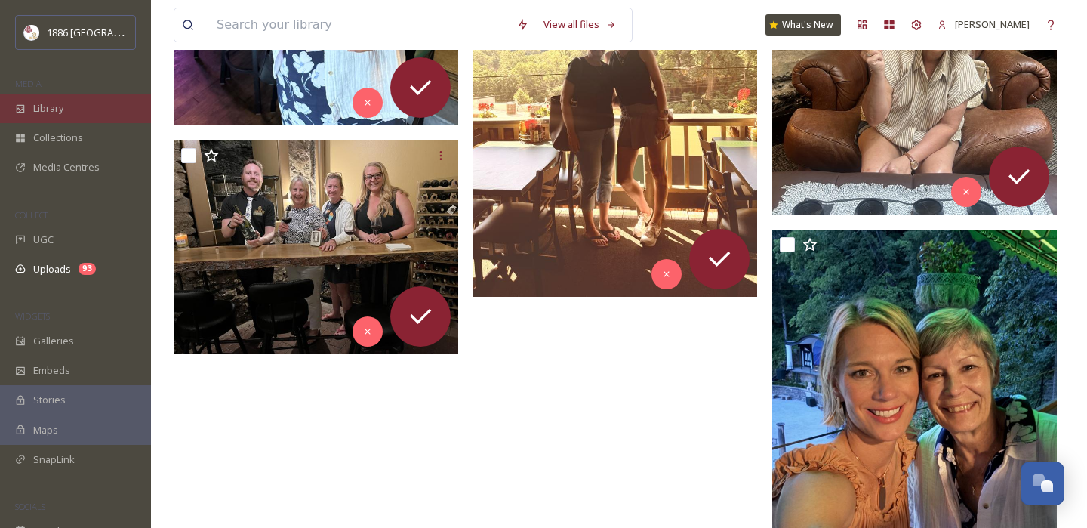
click at [82, 109] on div "Library" at bounding box center [75, 108] width 151 height 29
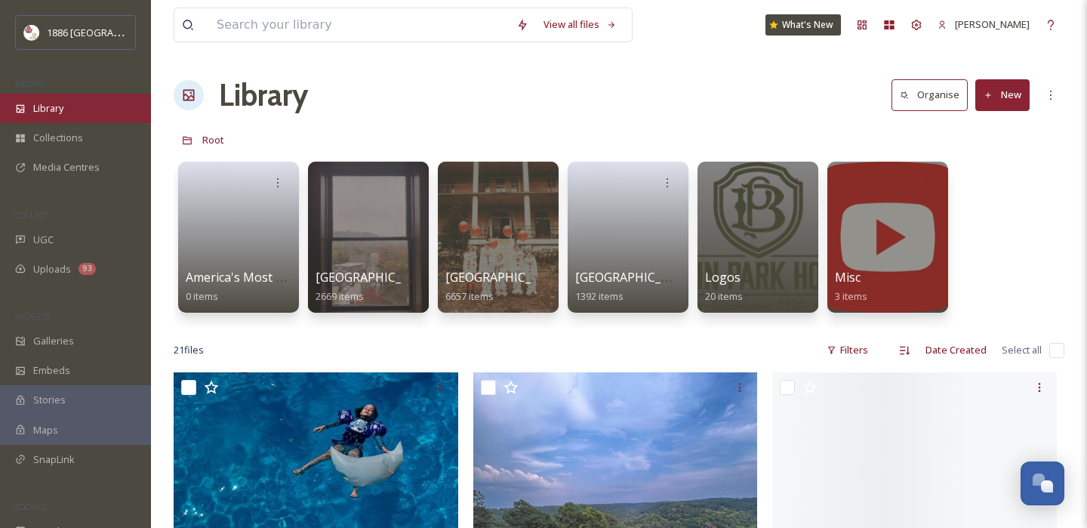
click at [70, 107] on div "Library" at bounding box center [75, 108] width 151 height 29
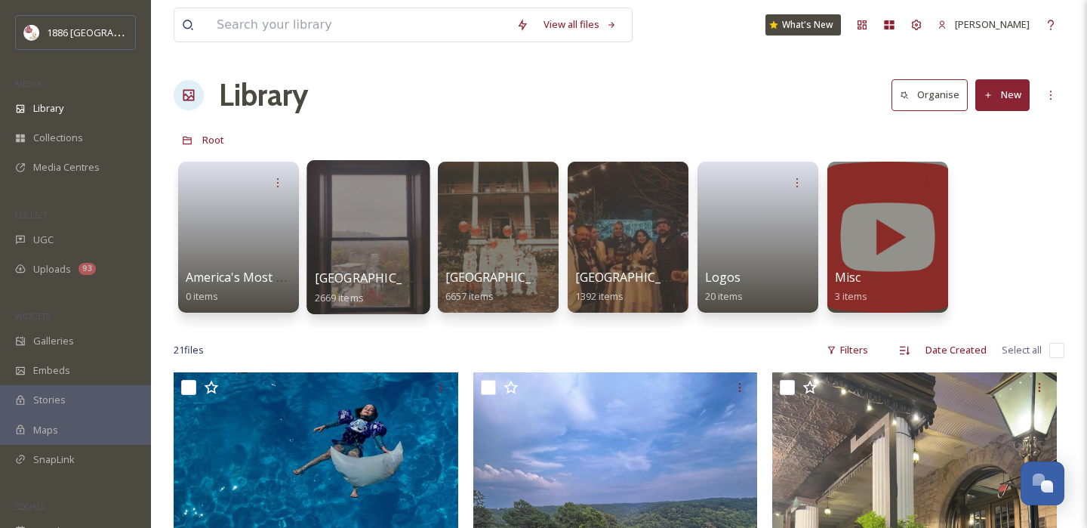
click at [349, 251] on div at bounding box center [367, 237] width 123 height 154
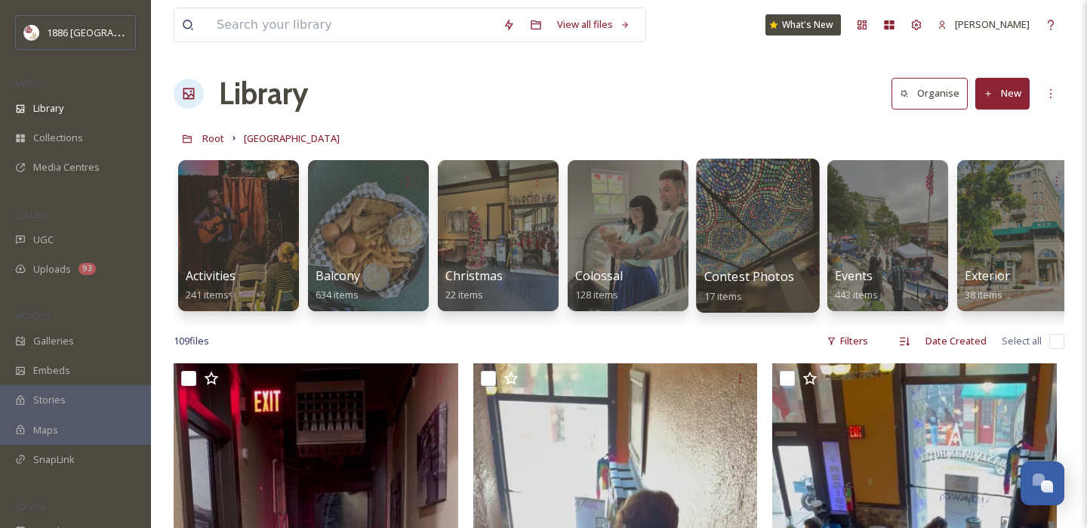
scroll to position [2, 0]
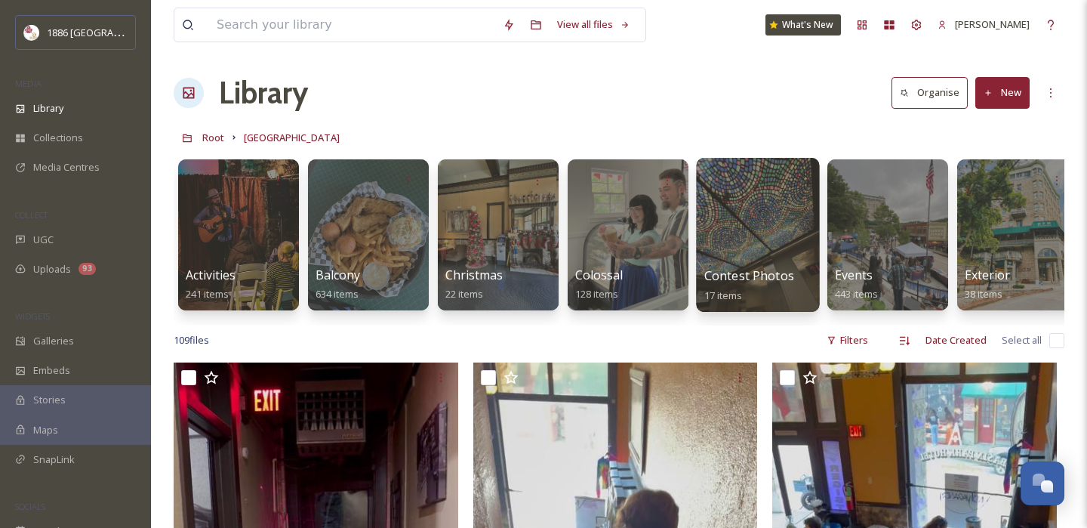
click at [728, 244] on div at bounding box center [757, 235] width 123 height 154
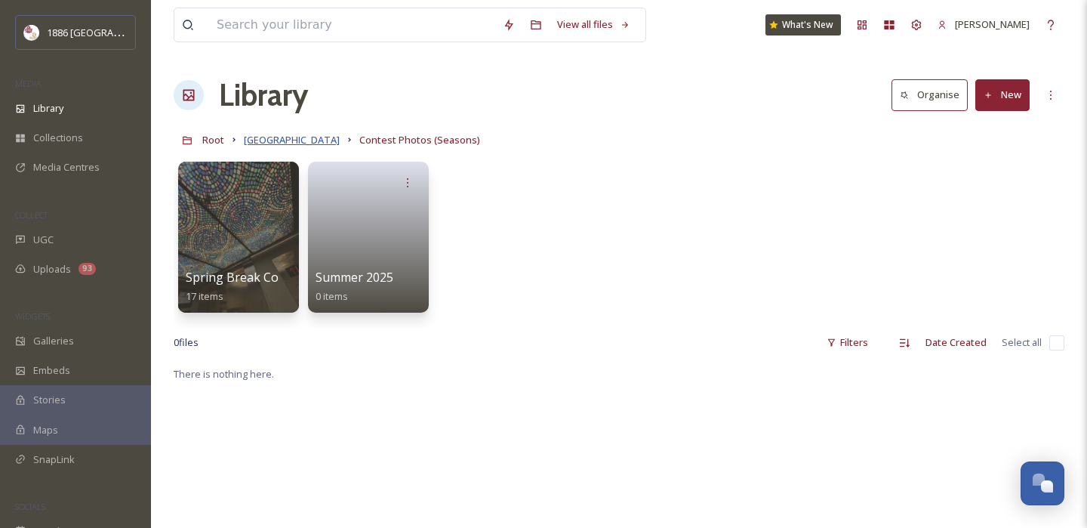
click at [288, 143] on span "[GEOGRAPHIC_DATA]" at bounding box center [292, 140] width 96 height 14
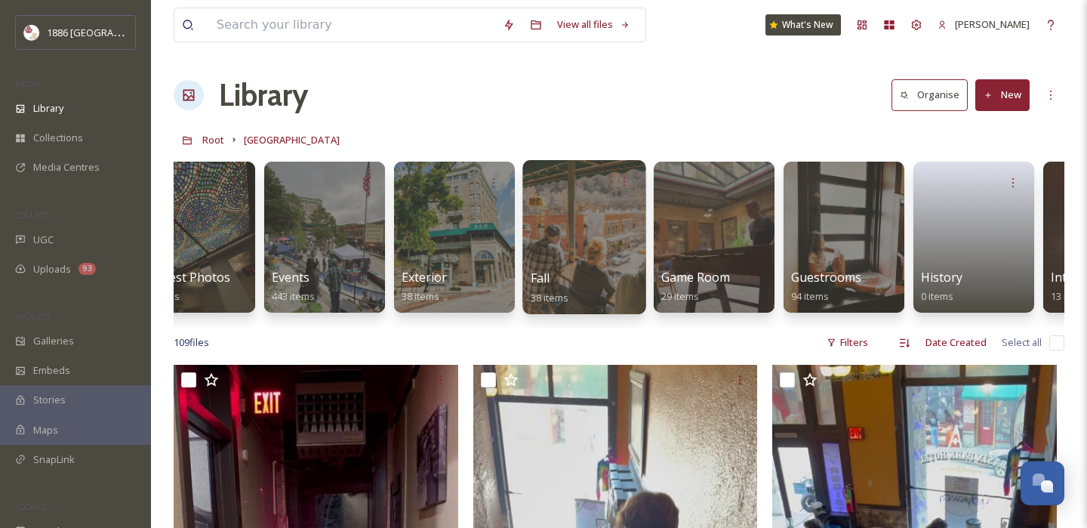
scroll to position [0, 565]
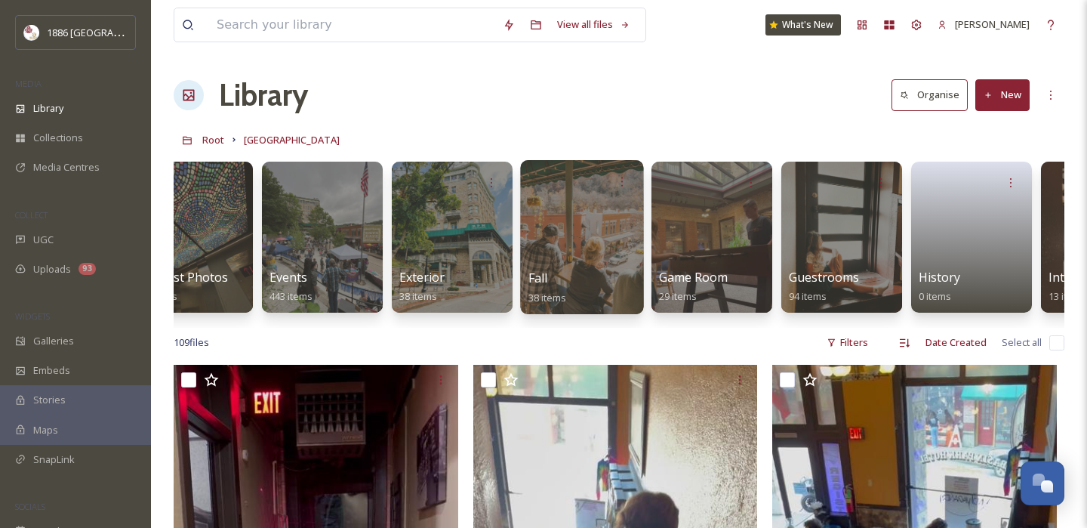
click at [549, 280] on div "Fall 38 items" at bounding box center [582, 288] width 108 height 38
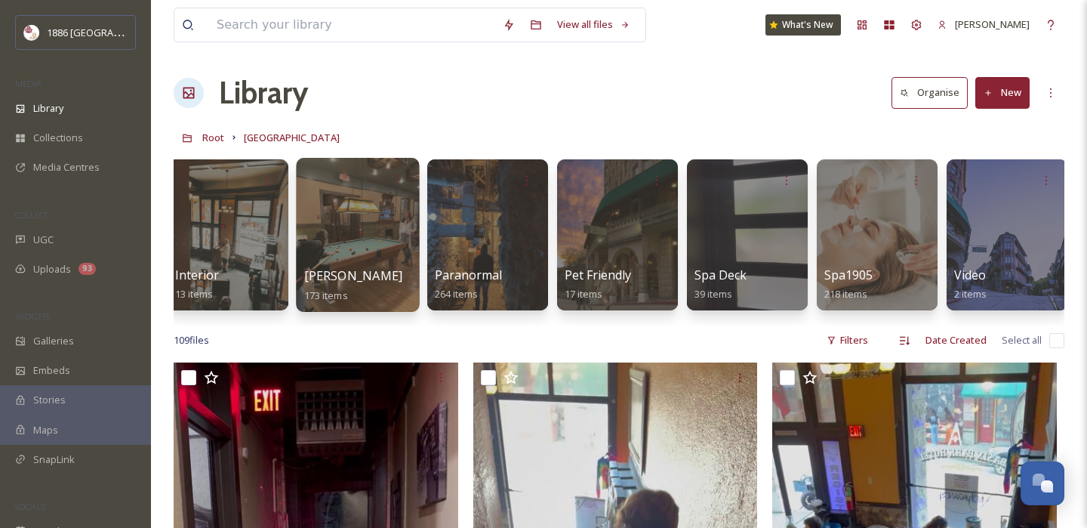
scroll to position [0, 1452]
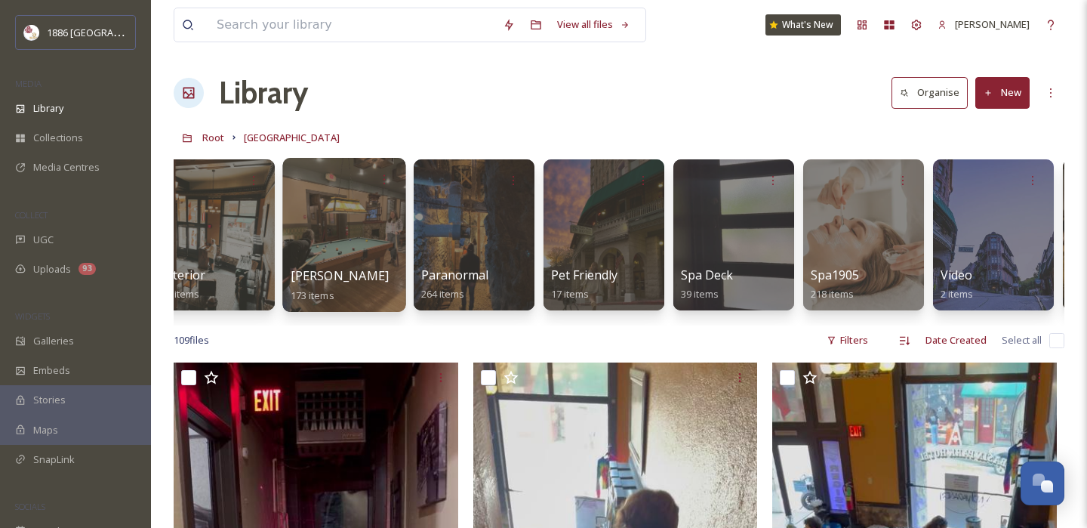
click at [342, 280] on span "[PERSON_NAME]" at bounding box center [340, 275] width 99 height 17
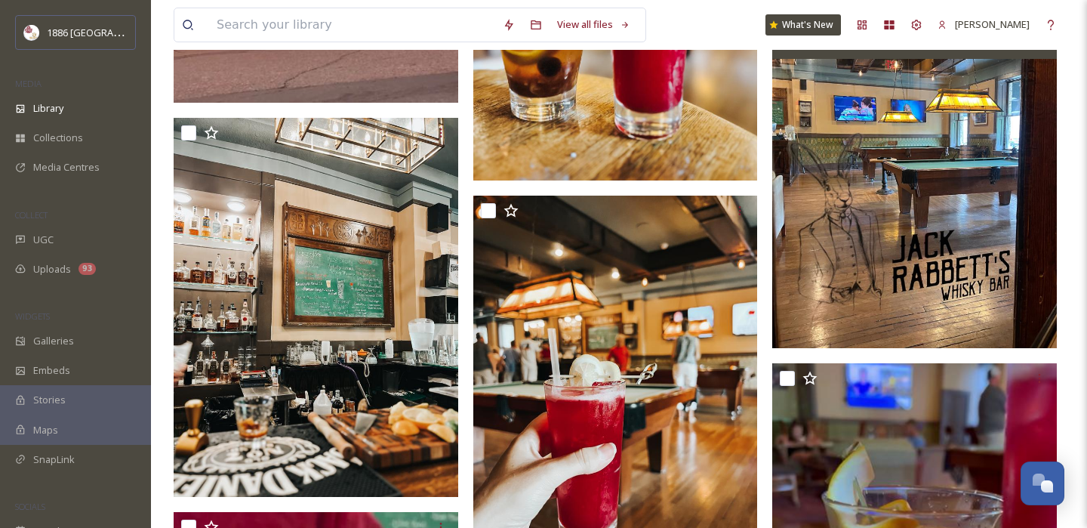
scroll to position [2572, 0]
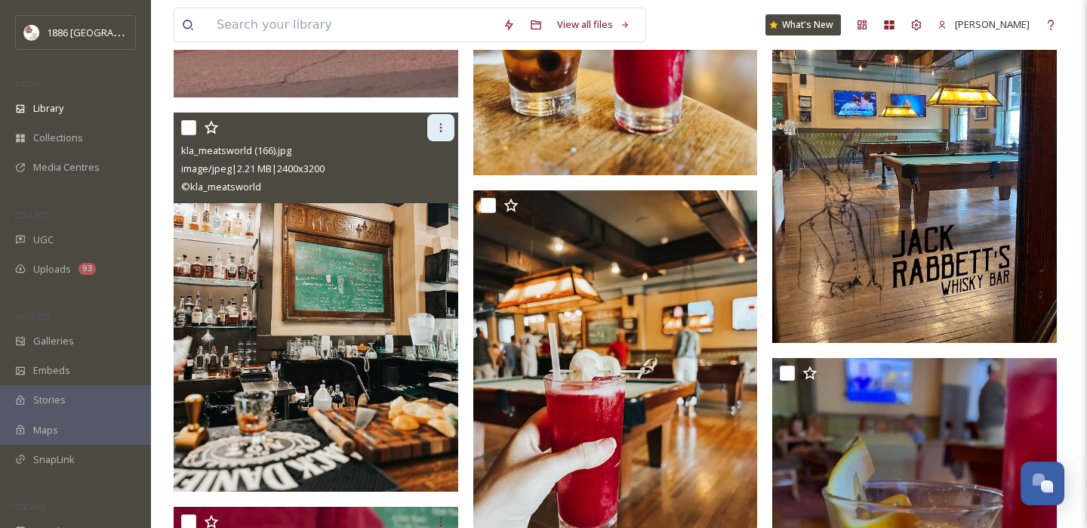
click at [438, 122] on icon at bounding box center [441, 128] width 12 height 12
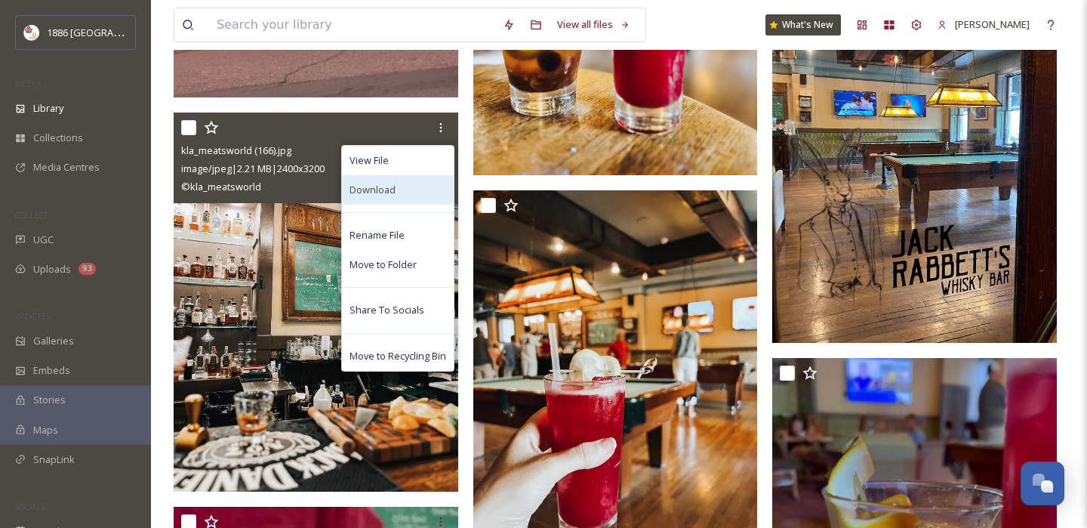
click at [408, 181] on div "Download" at bounding box center [398, 189] width 112 height 29
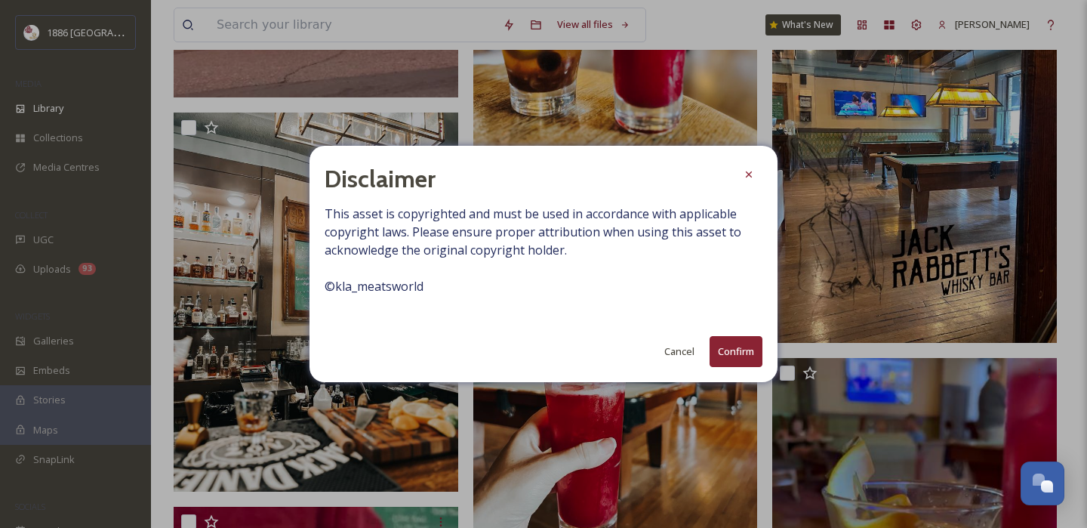
click at [725, 368] on div "Disclaimer This asset is copyrighted and must be used in accordance with applic…" at bounding box center [543, 264] width 468 height 236
click at [732, 354] on button "Confirm" at bounding box center [735, 351] width 53 height 31
